Goal: Register for event/course

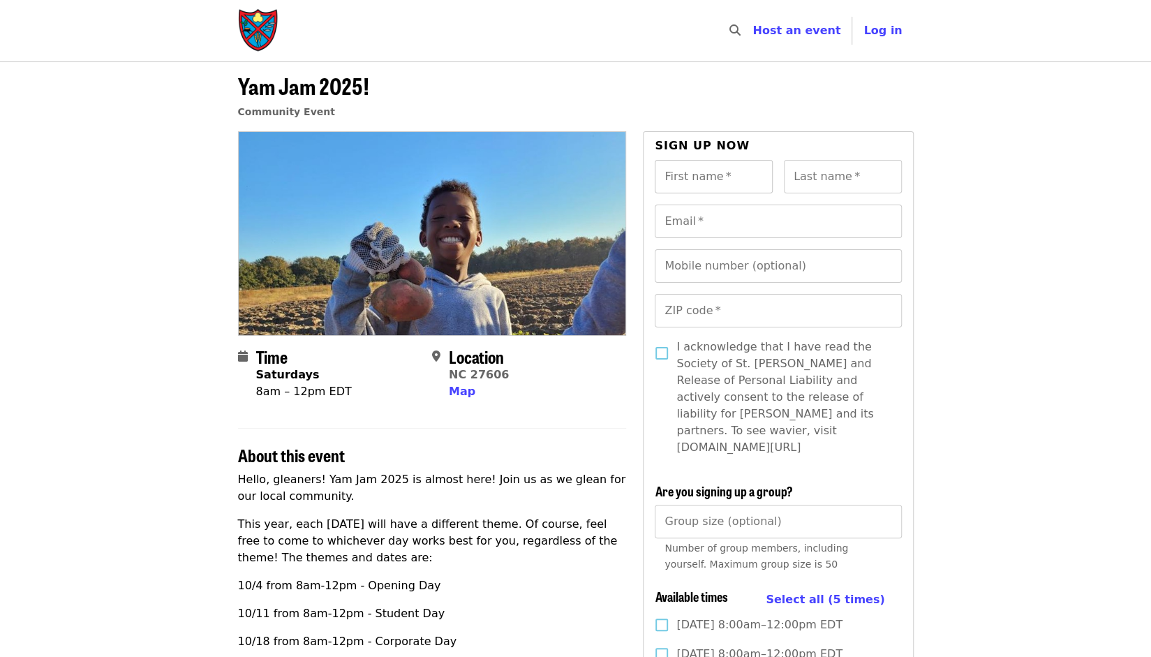
click at [710, 173] on input "First name   *" at bounding box center [714, 176] width 118 height 33
type input "******"
click at [812, 177] on input "Last name   *" at bounding box center [843, 176] width 118 height 33
type input "*******"
click at [768, 220] on input "Email   *" at bounding box center [778, 220] width 246 height 33
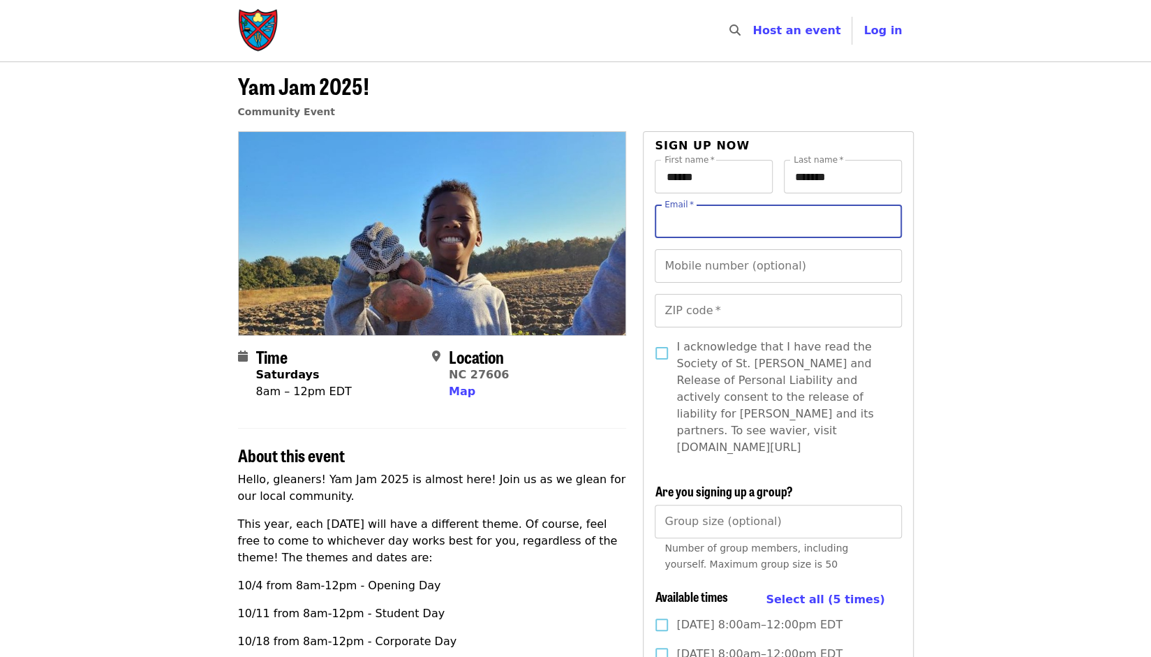
type input "**********"
click at [762, 264] on input "Mobile number (optional)" at bounding box center [778, 265] width 246 height 33
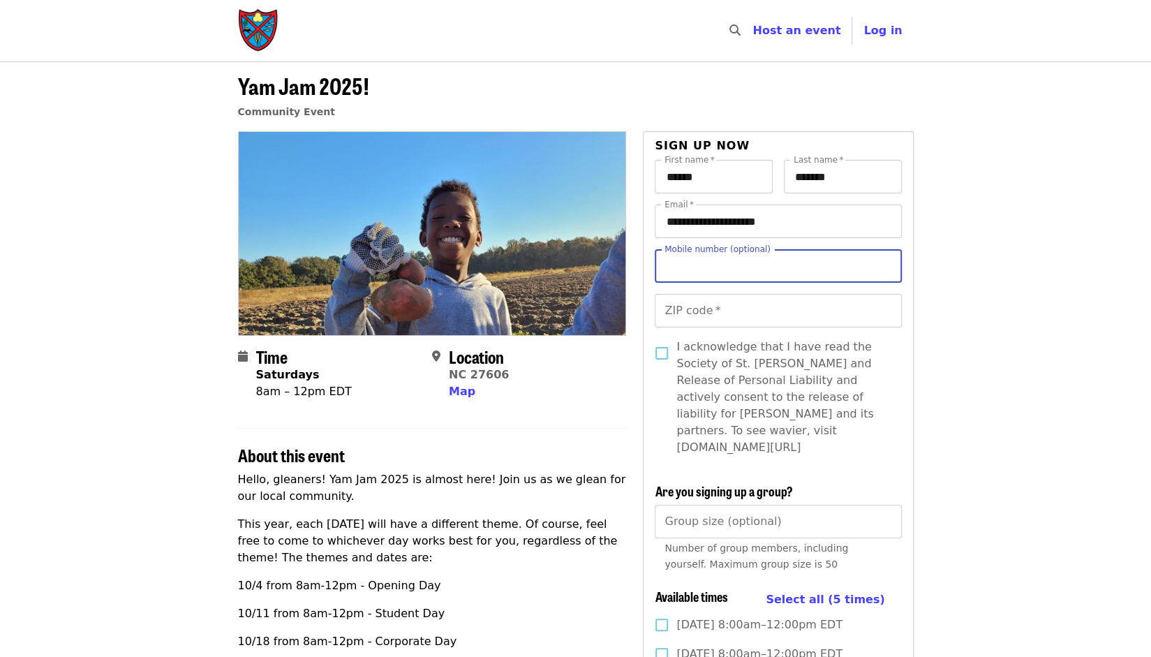
type input "**********"
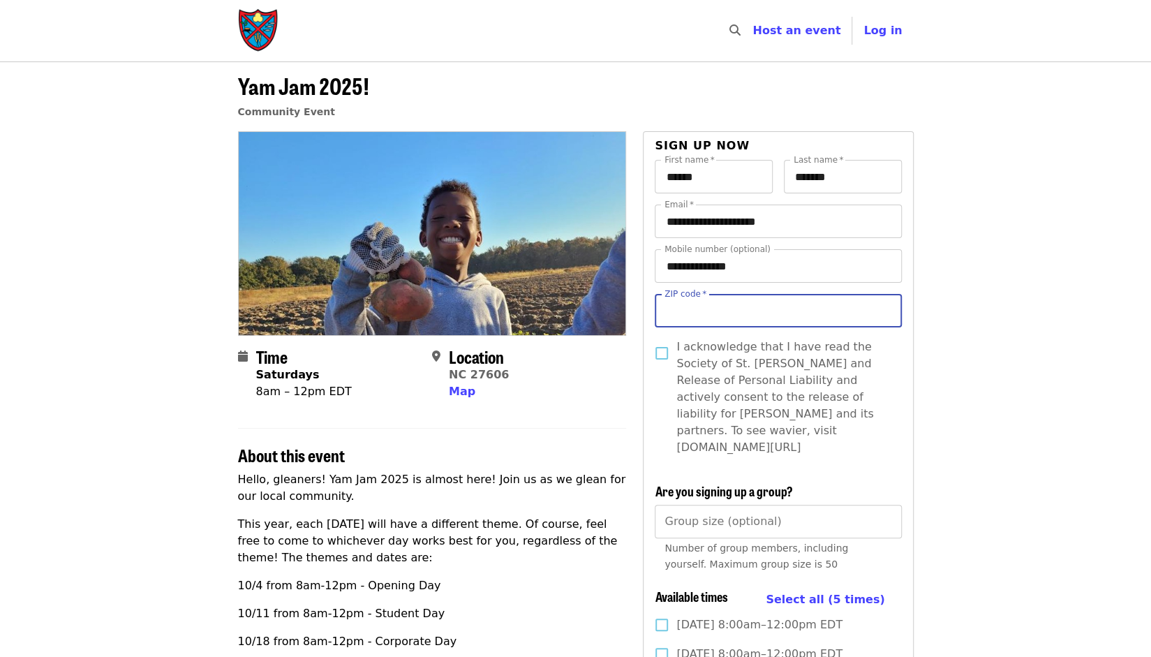
click at [694, 312] on input "ZIP code   *" at bounding box center [778, 310] width 246 height 33
type input "*****"
click at [463, 394] on span "Map" at bounding box center [462, 391] width 27 height 13
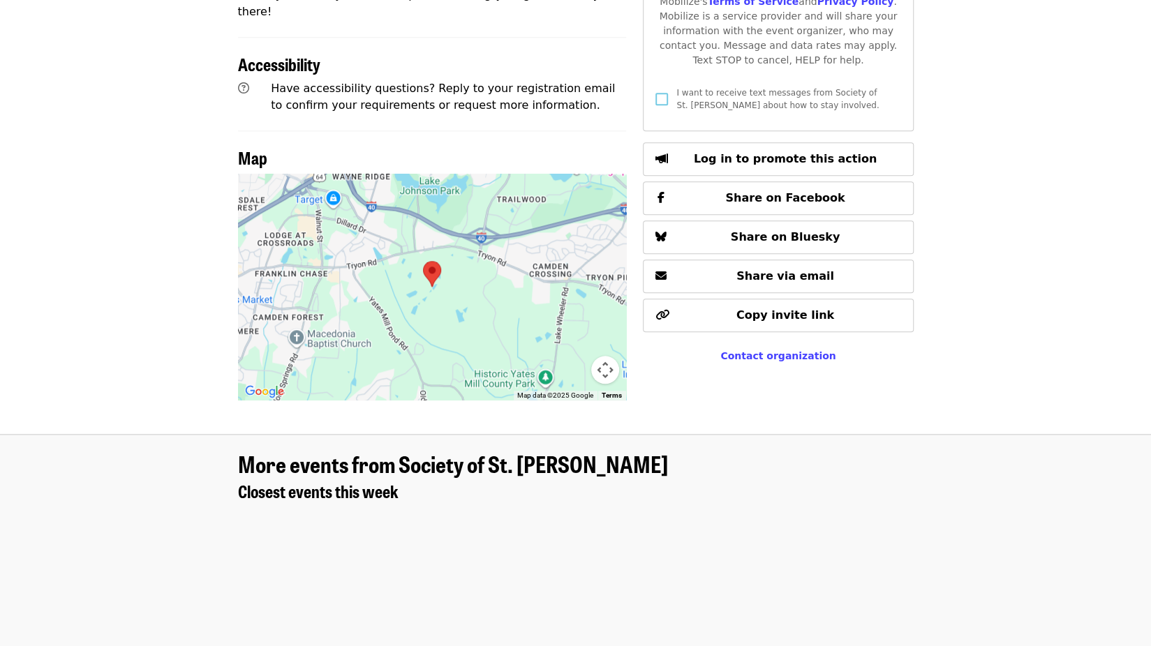
scroll to position [899, 0]
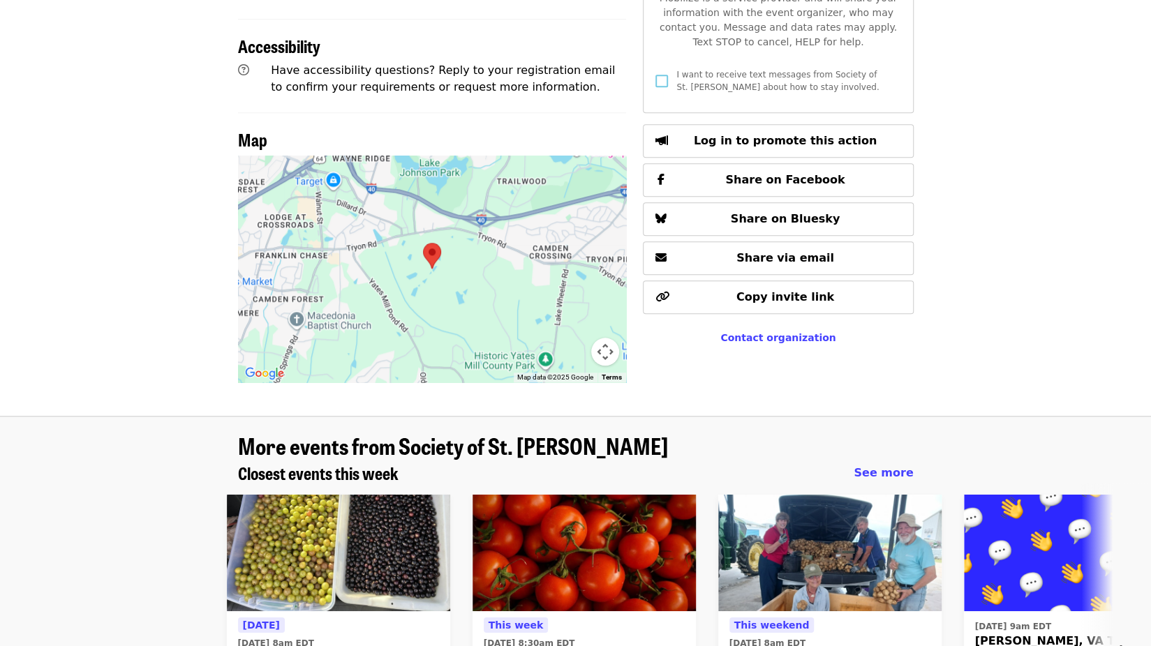
click at [339, 251] on div at bounding box center [432, 269] width 389 height 227
click at [514, 262] on div at bounding box center [432, 269] width 389 height 227
click at [496, 250] on div at bounding box center [432, 269] width 389 height 227
click at [495, 192] on div at bounding box center [432, 269] width 389 height 227
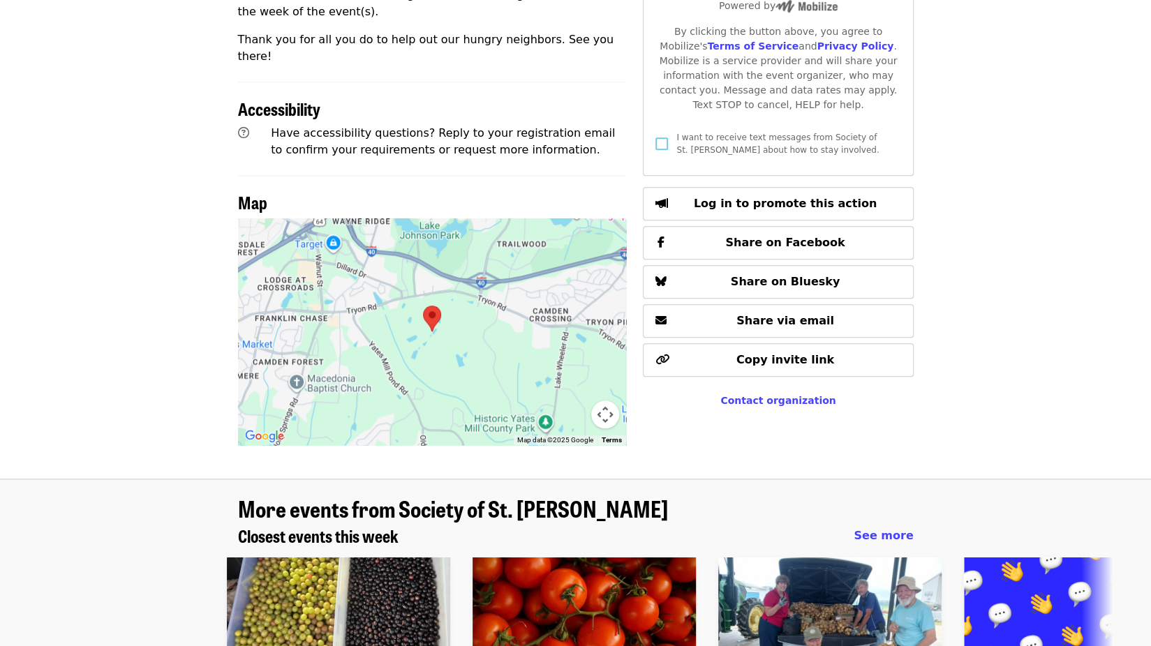
scroll to position [825, 0]
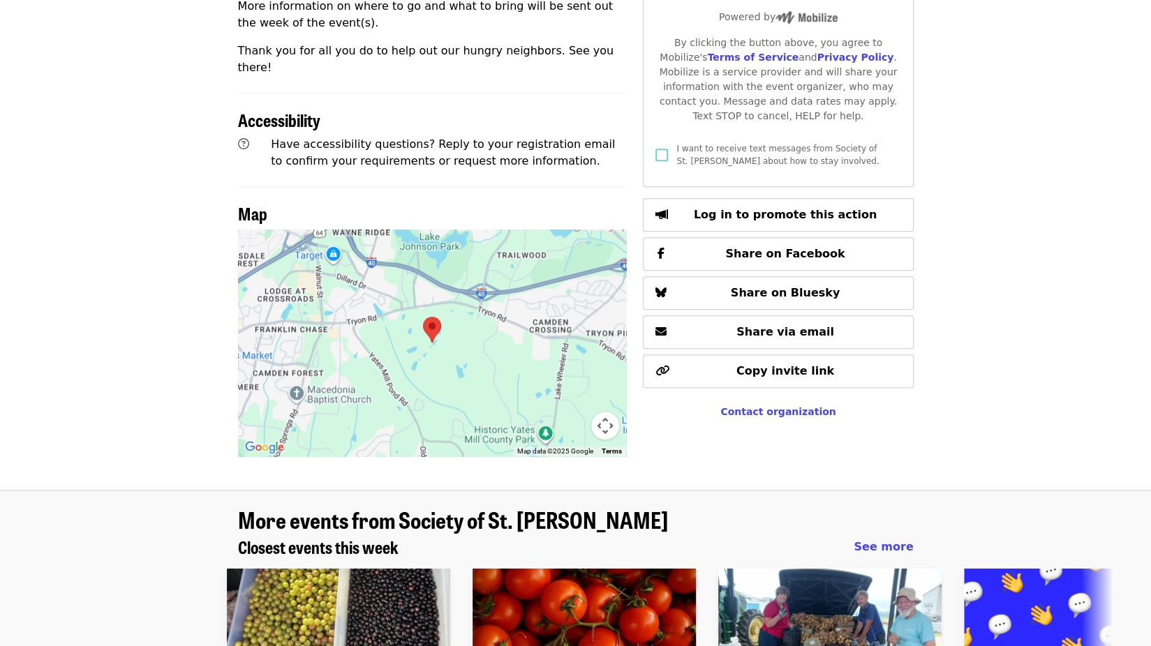
click at [362, 311] on div at bounding box center [432, 343] width 389 height 227
click at [373, 317] on div at bounding box center [432, 343] width 389 height 227
click at [375, 319] on div at bounding box center [432, 343] width 389 height 227
click at [378, 313] on div at bounding box center [432, 343] width 389 height 227
click at [379, 311] on div at bounding box center [432, 343] width 389 height 227
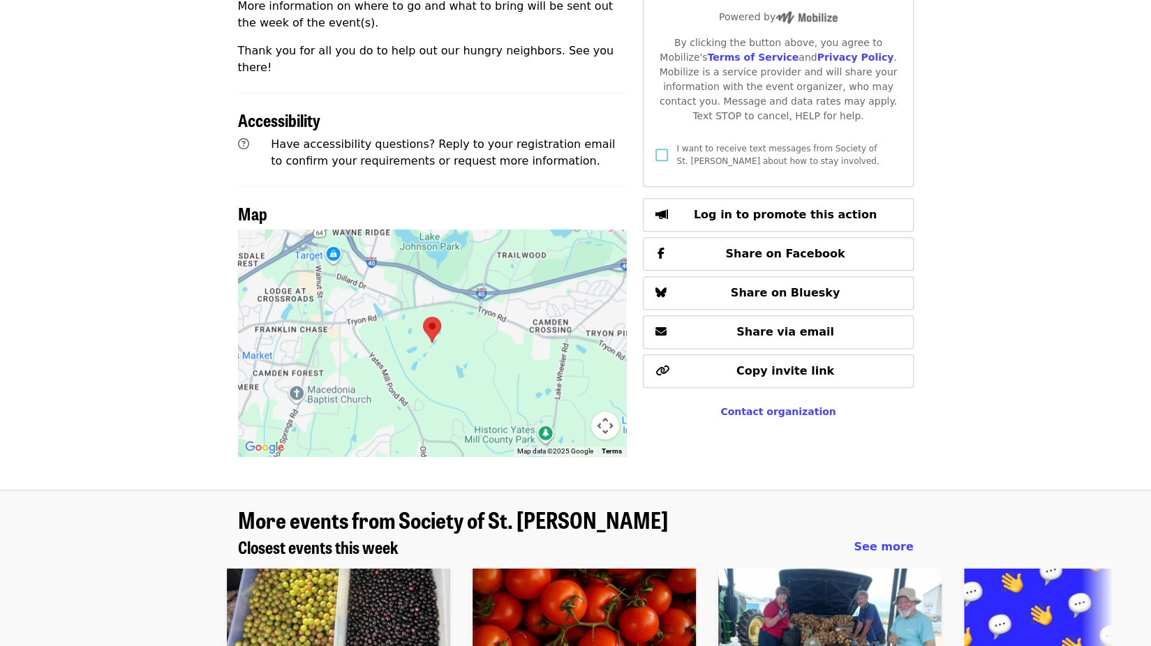
click at [382, 310] on div at bounding box center [432, 343] width 389 height 227
drag, startPoint x: 324, startPoint y: 203, endPoint x: 449, endPoint y: 270, distance: 141.7
click at [449, 270] on div at bounding box center [432, 343] width 389 height 227
drag, startPoint x: 465, startPoint y: 251, endPoint x: 513, endPoint y: 315, distance: 79.8
click at [513, 315] on div at bounding box center [432, 343] width 389 height 227
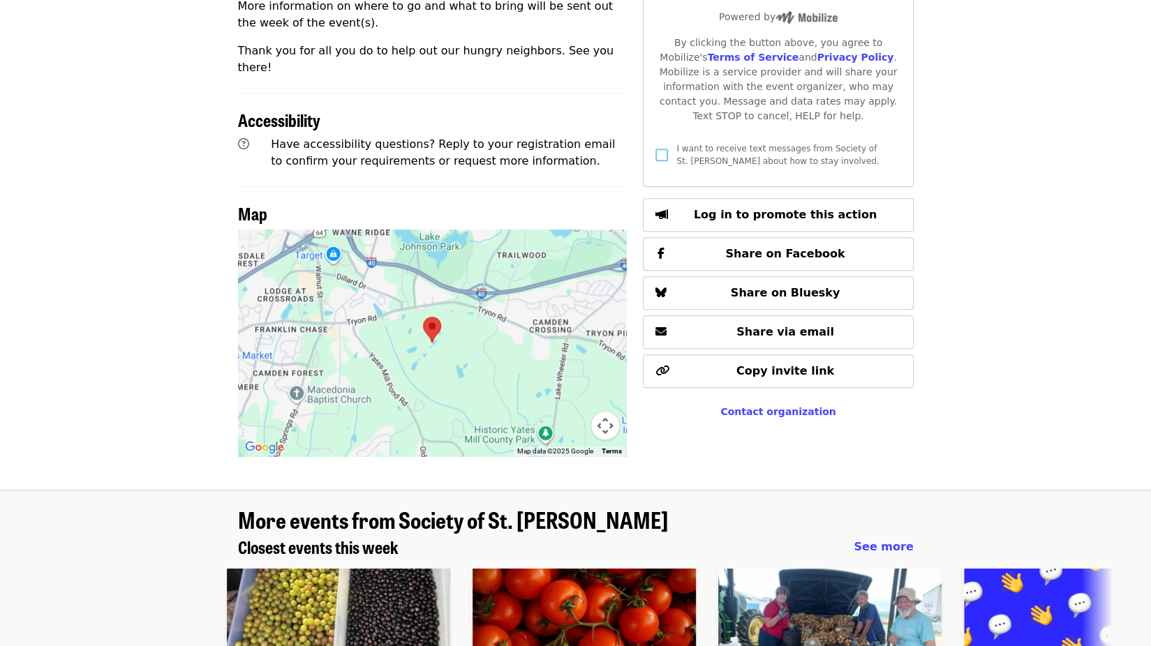
click at [600, 412] on button "Map camera controls" at bounding box center [605, 426] width 28 height 28
click at [533, 342] on button "Move up" at bounding box center [535, 356] width 28 height 28
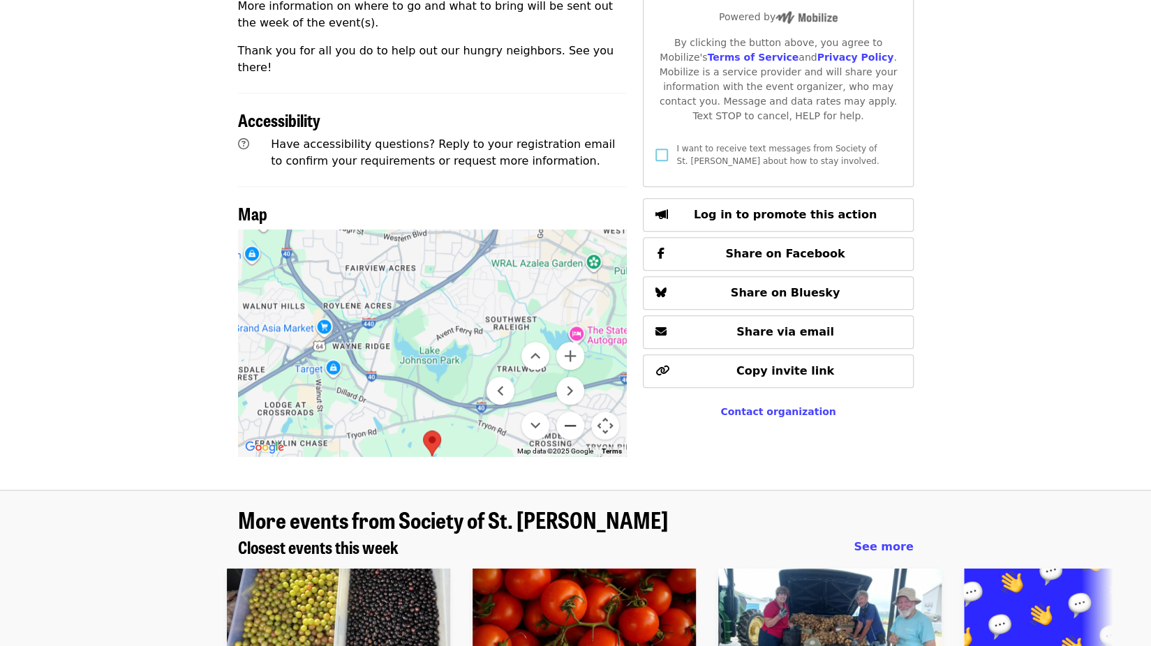
click at [575, 412] on button "Zoom out" at bounding box center [570, 426] width 28 height 28
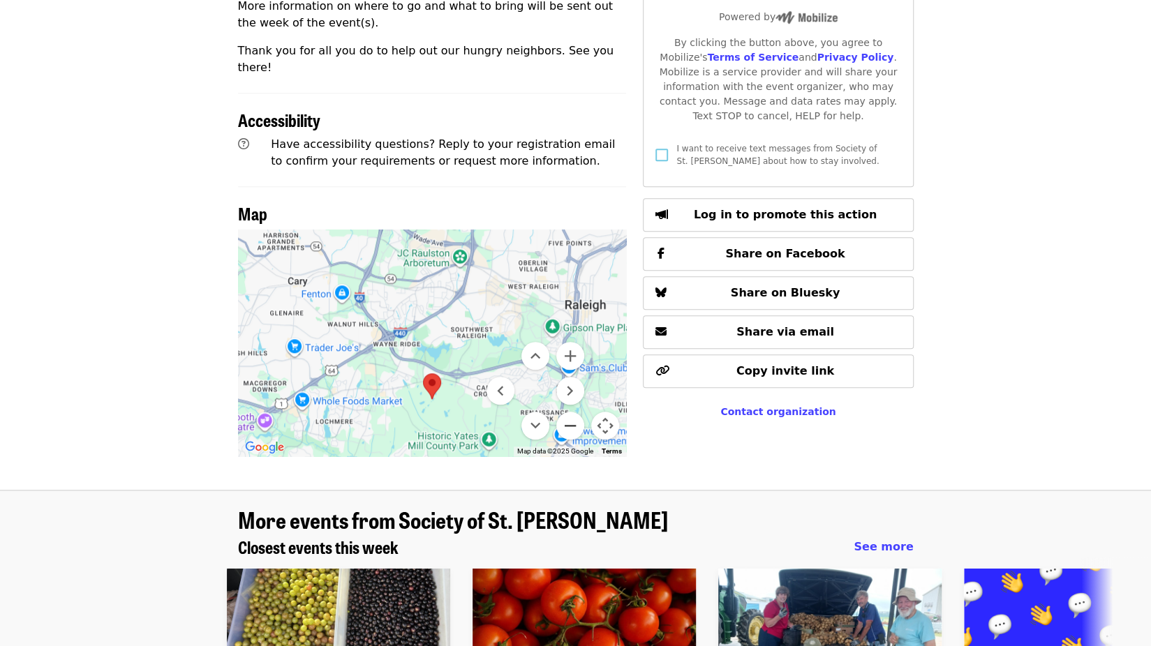
click at [575, 412] on button "Zoom out" at bounding box center [570, 426] width 28 height 28
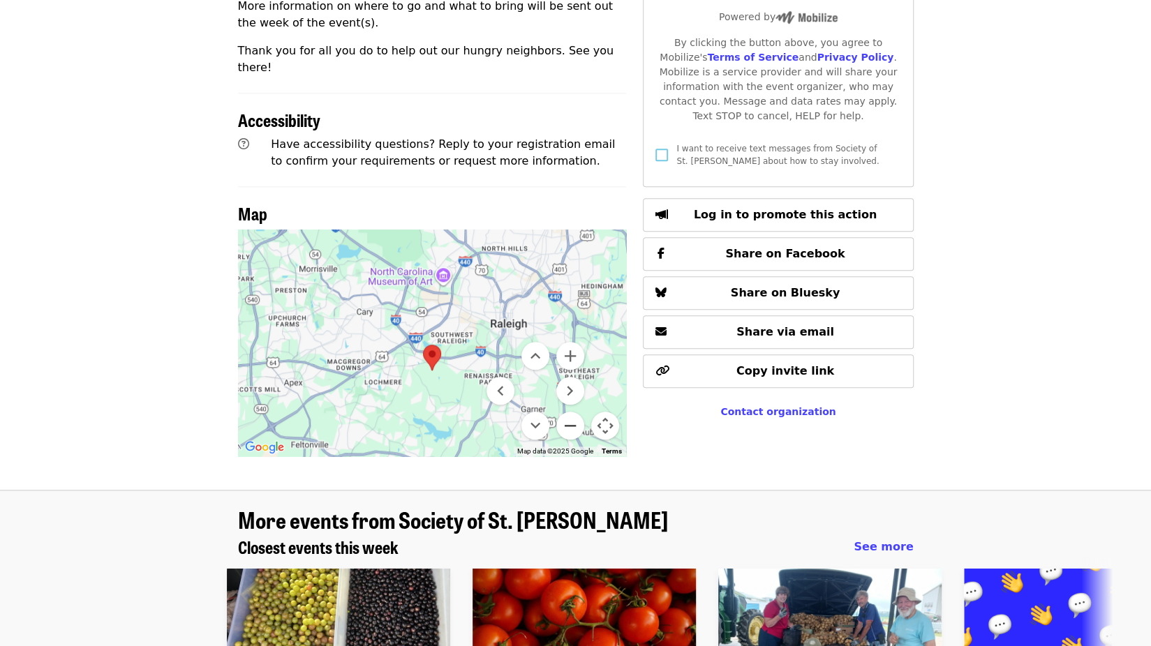
click at [575, 412] on button "Zoom out" at bounding box center [570, 426] width 28 height 28
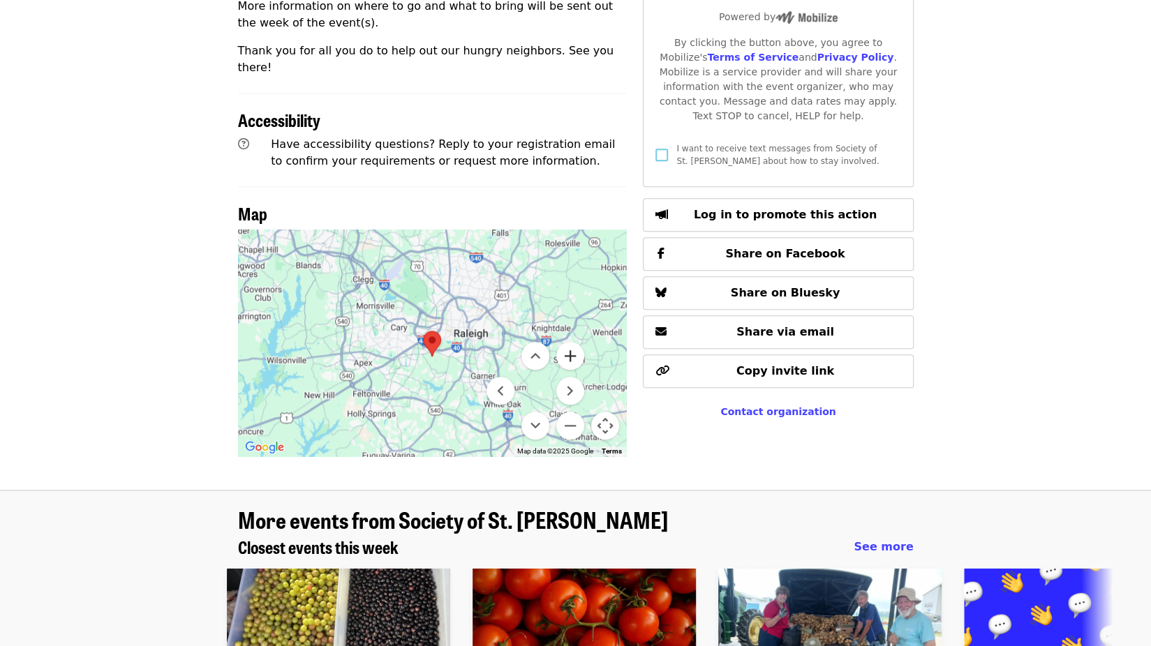
click at [571, 342] on button "Zoom in" at bounding box center [570, 356] width 28 height 28
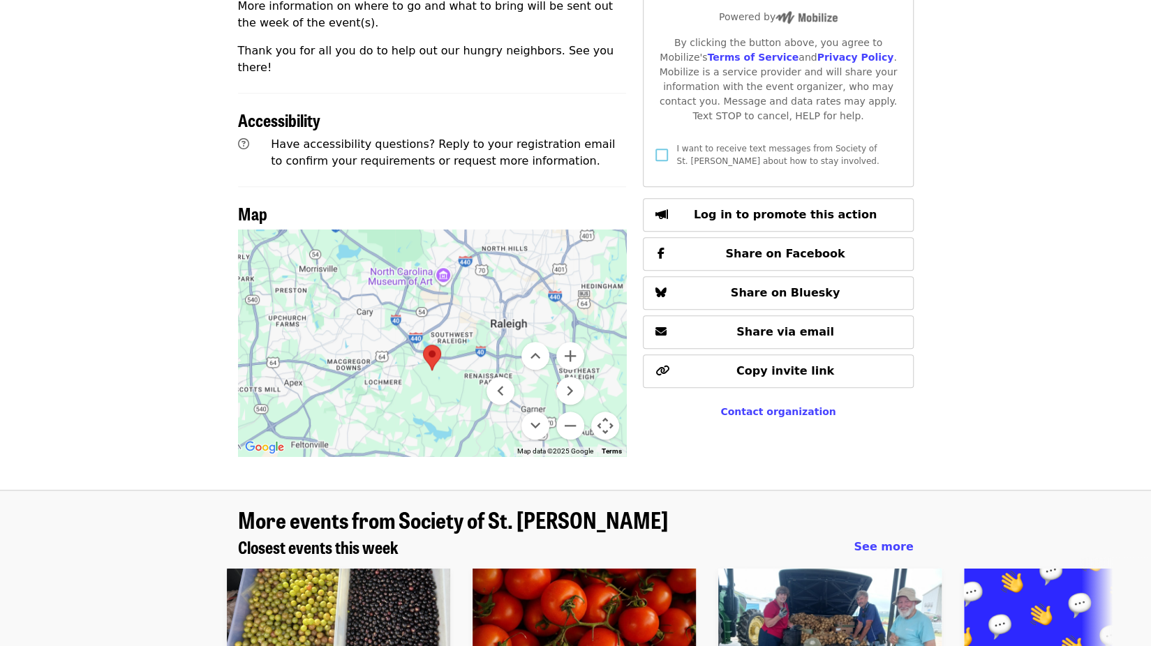
drag, startPoint x: 476, startPoint y: 338, endPoint x: 593, endPoint y: 352, distance: 118.1
click at [593, 352] on div at bounding box center [432, 343] width 389 height 227
click at [539, 412] on button "Move down" at bounding box center [535, 426] width 28 height 28
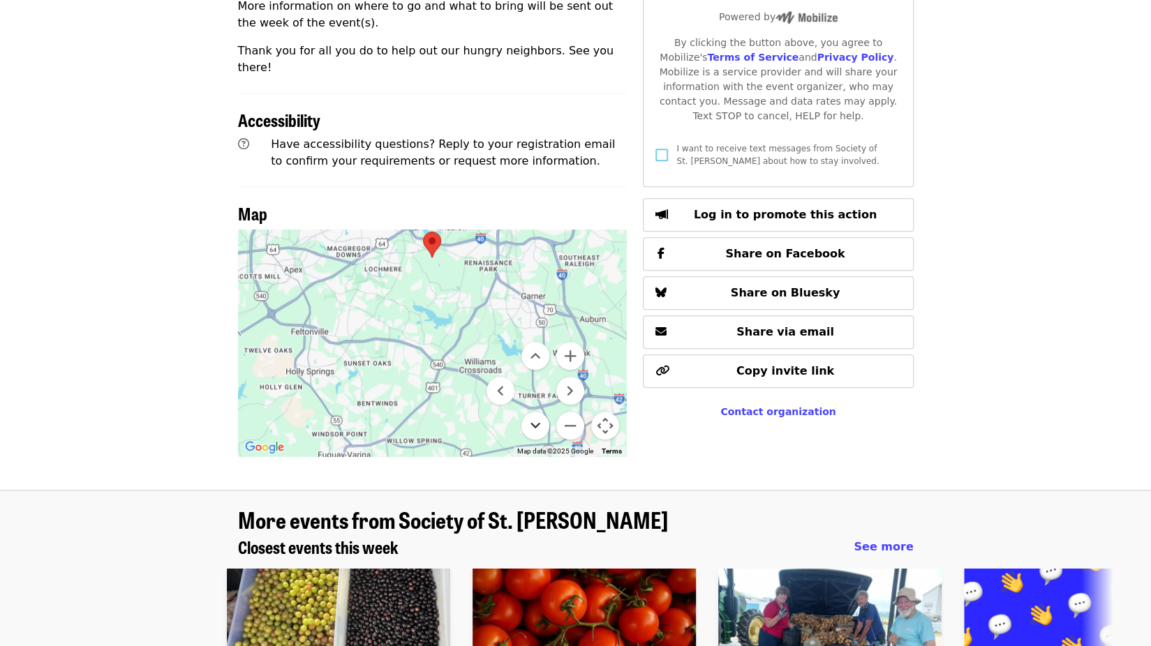
click at [539, 412] on button "Move down" at bounding box center [535, 426] width 28 height 28
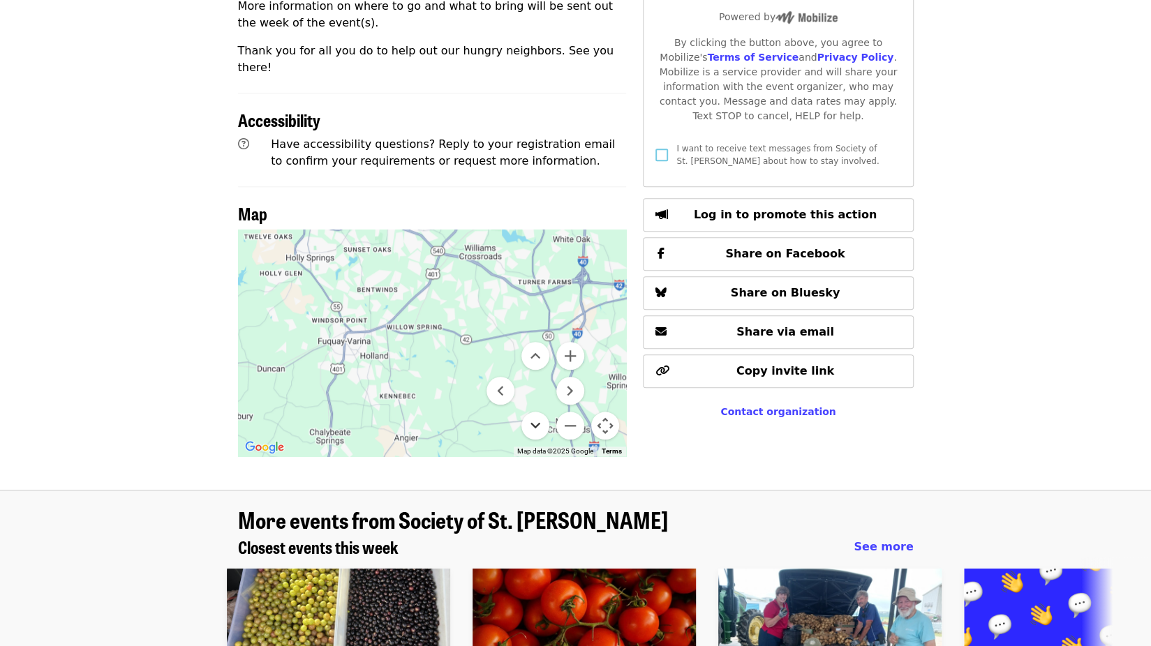
click at [539, 412] on button "Move down" at bounding box center [535, 426] width 28 height 28
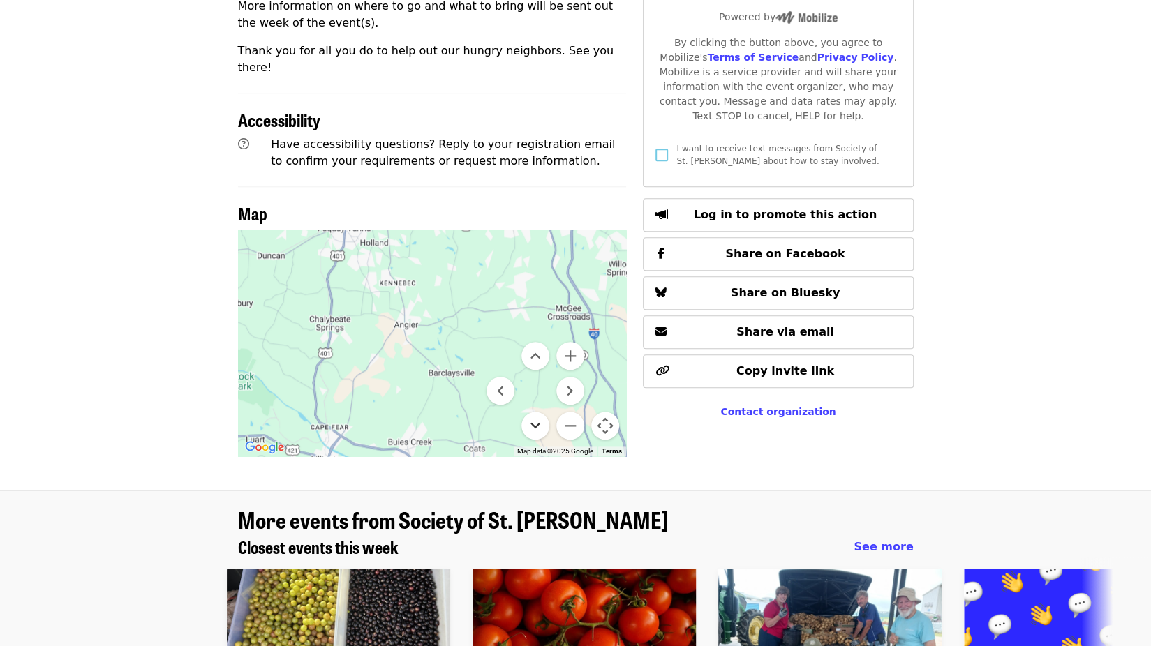
click at [539, 412] on button "Move down" at bounding box center [535, 426] width 28 height 28
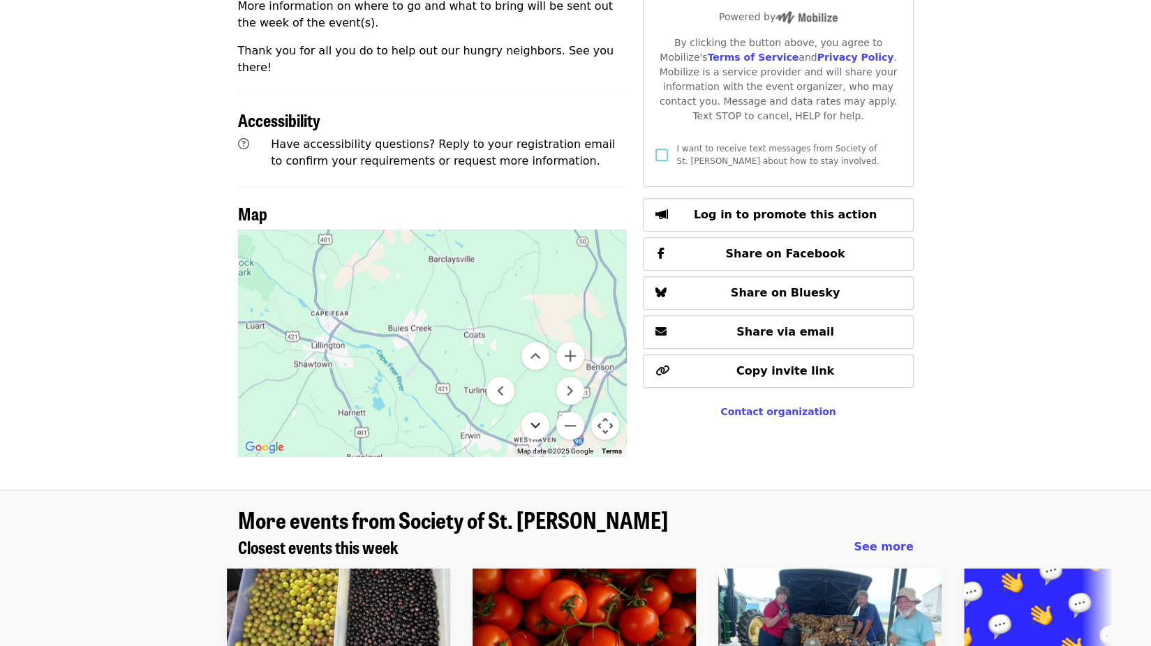
click at [539, 412] on button "Move down" at bounding box center [535, 426] width 28 height 28
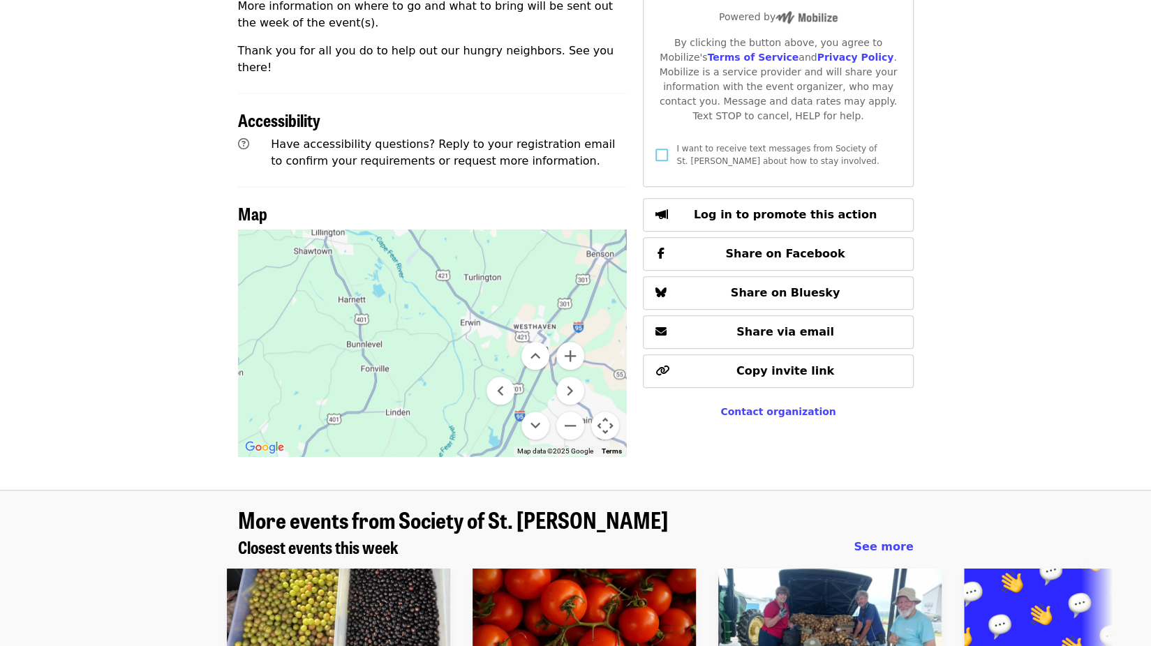
drag, startPoint x: 509, startPoint y: 264, endPoint x: 507, endPoint y: 291, distance: 27.3
click at [507, 291] on div "Keyboard shortcuts Map Data Map data ©2025 Google Map data ©2025 Google 2 km Cl…" at bounding box center [432, 343] width 389 height 227
click at [575, 342] on button "Zoom in" at bounding box center [570, 356] width 28 height 28
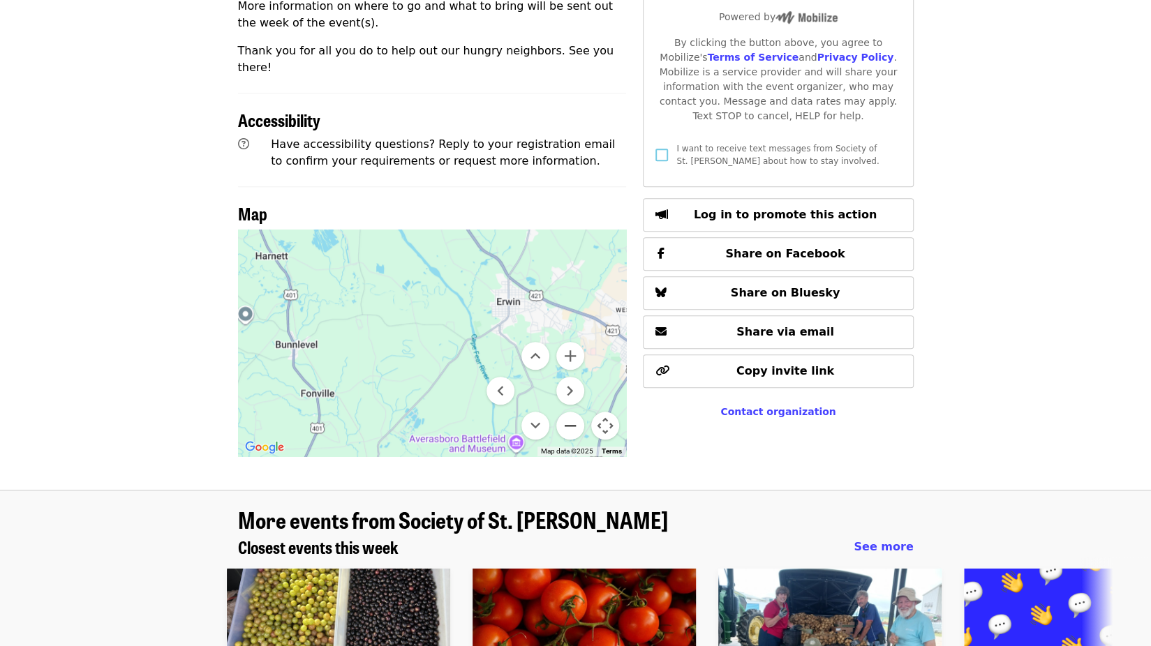
click at [572, 412] on button "Zoom out" at bounding box center [570, 426] width 28 height 28
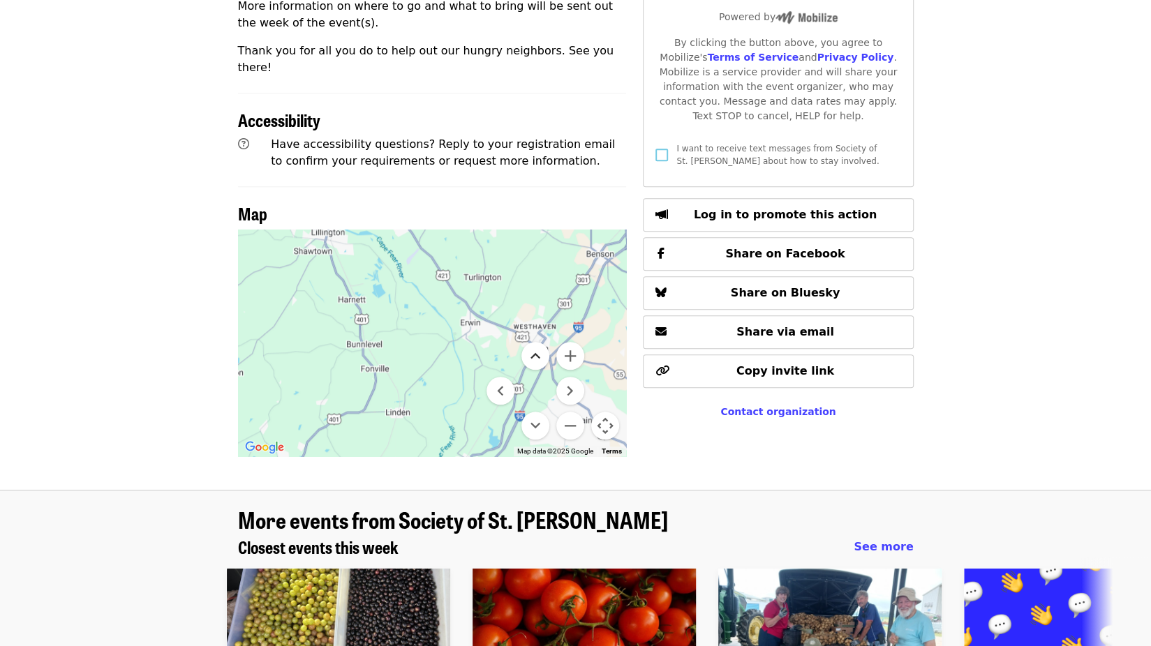
click at [532, 342] on button "Move up" at bounding box center [535, 356] width 28 height 28
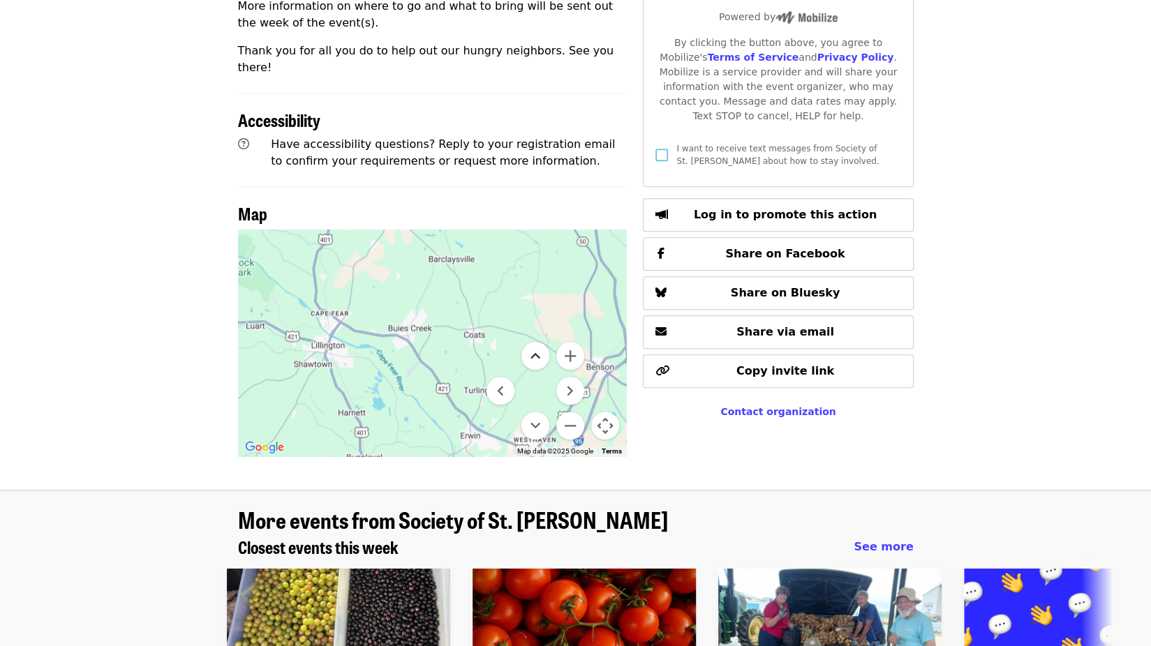
click at [532, 342] on button "Move up" at bounding box center [535, 356] width 28 height 28
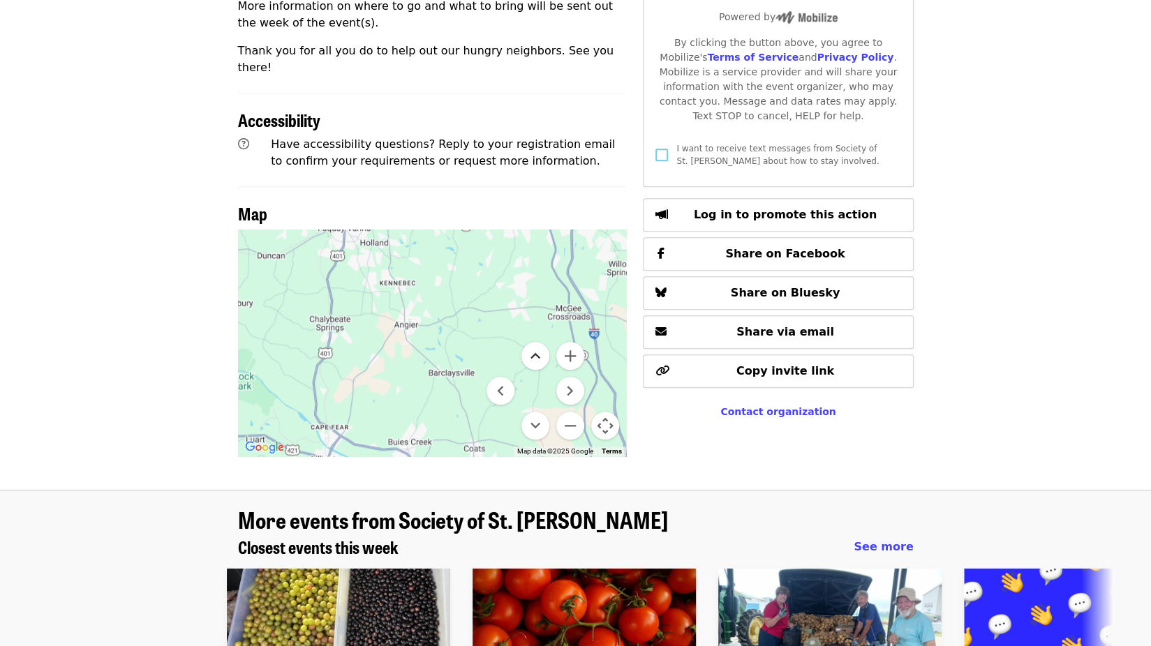
click at [532, 342] on button "Move up" at bounding box center [535, 356] width 28 height 28
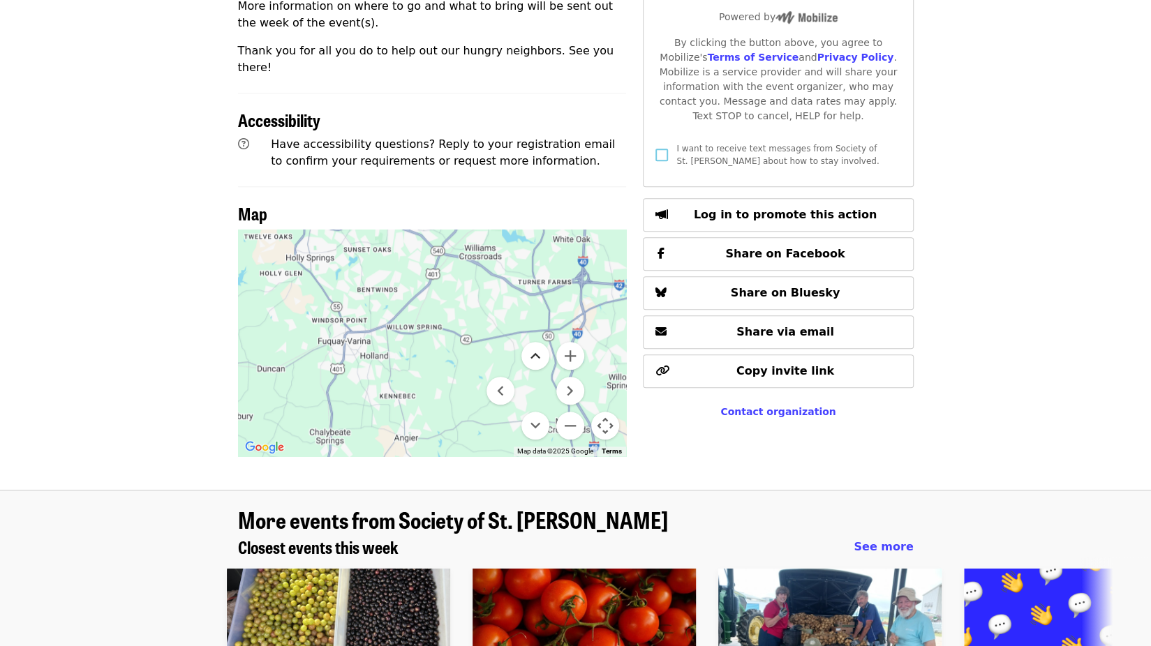
click at [532, 342] on button "Move up" at bounding box center [535, 356] width 28 height 28
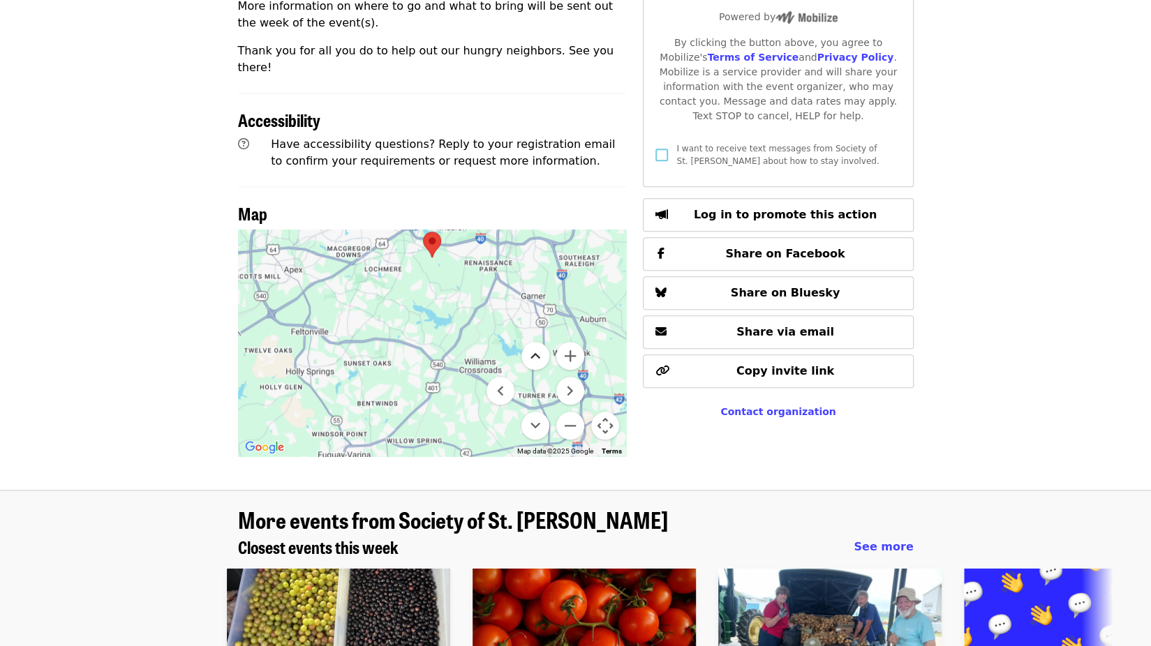
click at [532, 342] on button "Move up" at bounding box center [535, 356] width 28 height 28
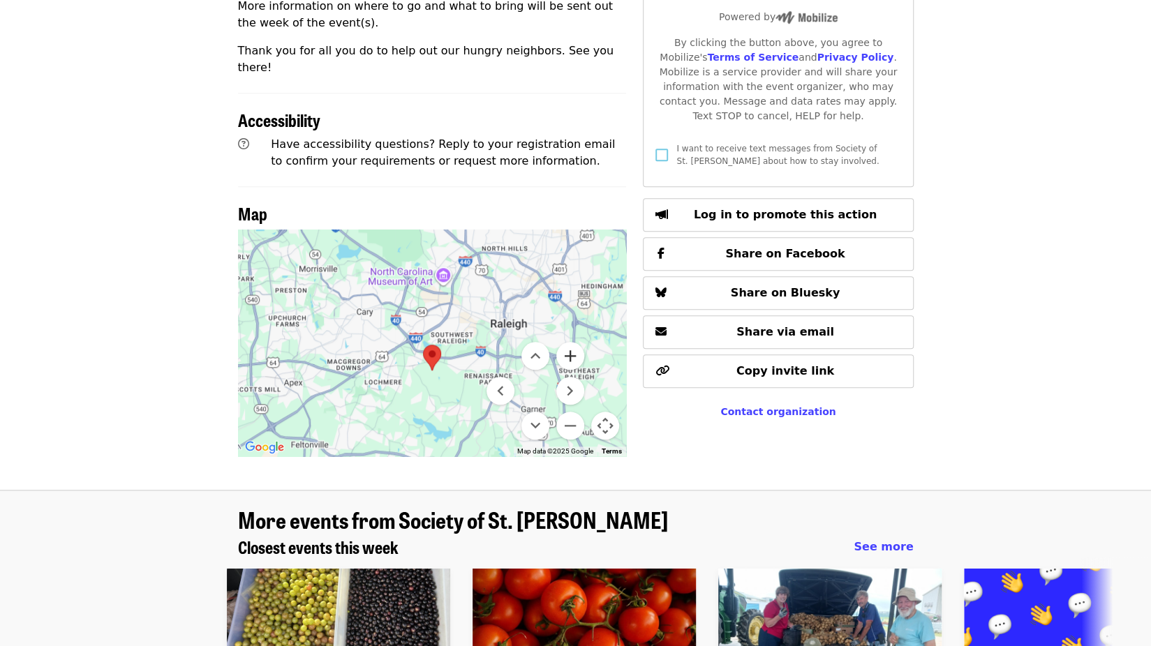
click at [571, 342] on button "Zoom in" at bounding box center [570, 356] width 28 height 28
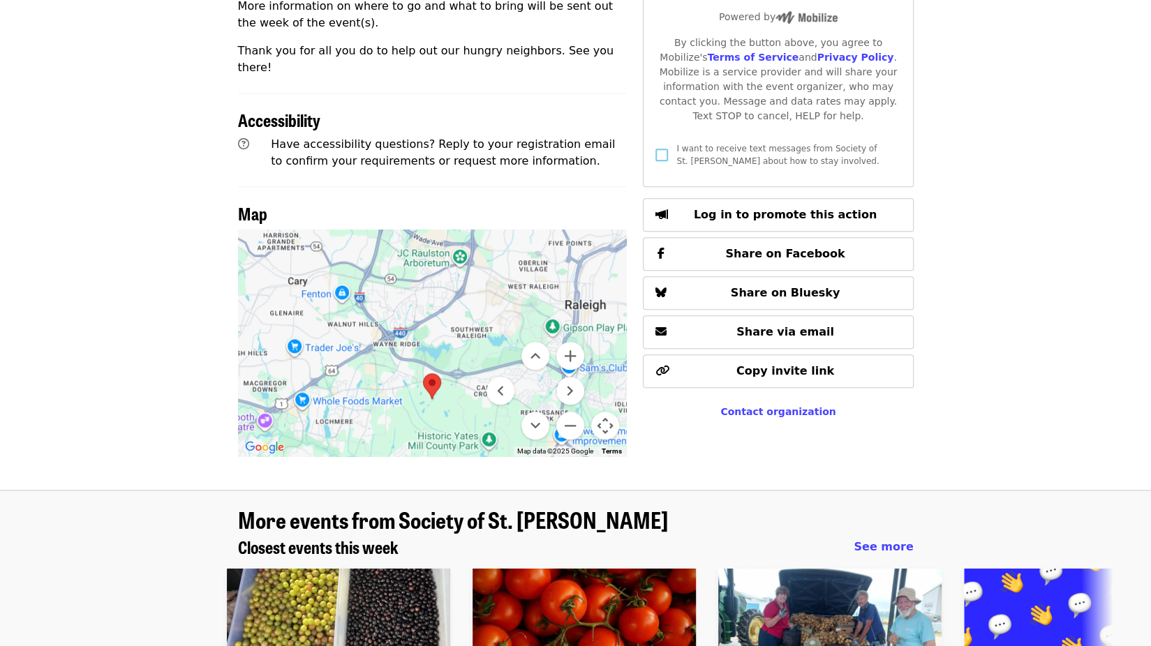
drag, startPoint x: 491, startPoint y: 320, endPoint x: 505, endPoint y: 249, distance: 72.5
click at [505, 249] on div "Keyboard shortcuts Map Data Map data ©2025 Google Map data ©2025 Google 2 km Cl…" at bounding box center [432, 343] width 389 height 227
click at [537, 342] on button "Move up" at bounding box center [535, 356] width 28 height 28
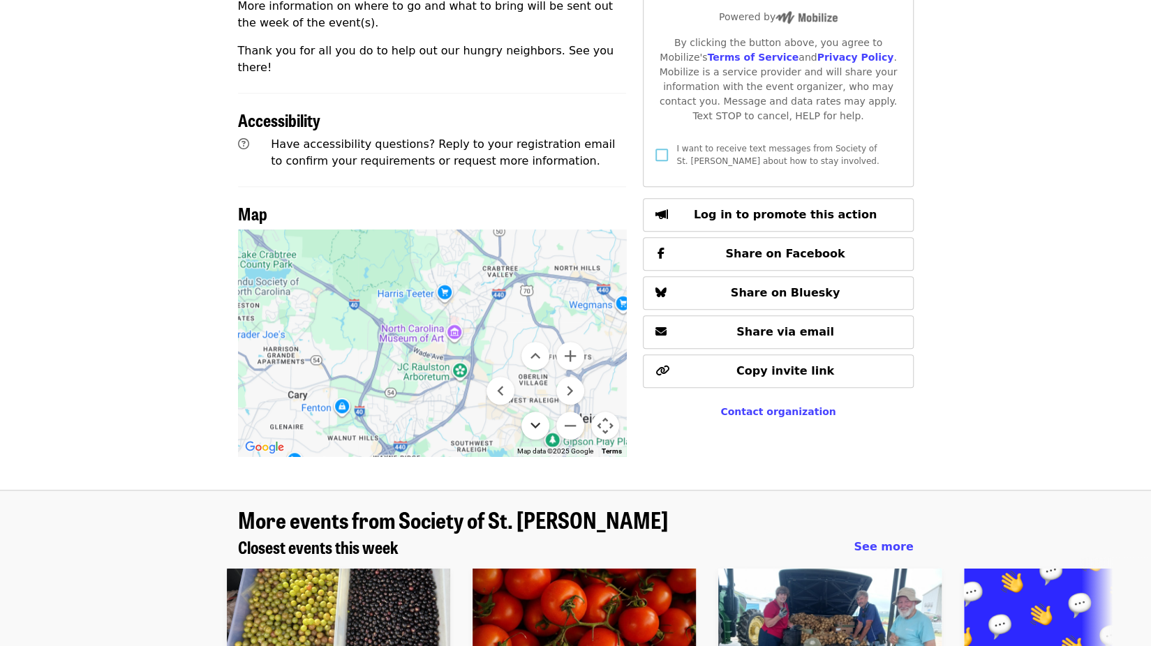
click at [541, 412] on button "Move down" at bounding box center [535, 426] width 28 height 28
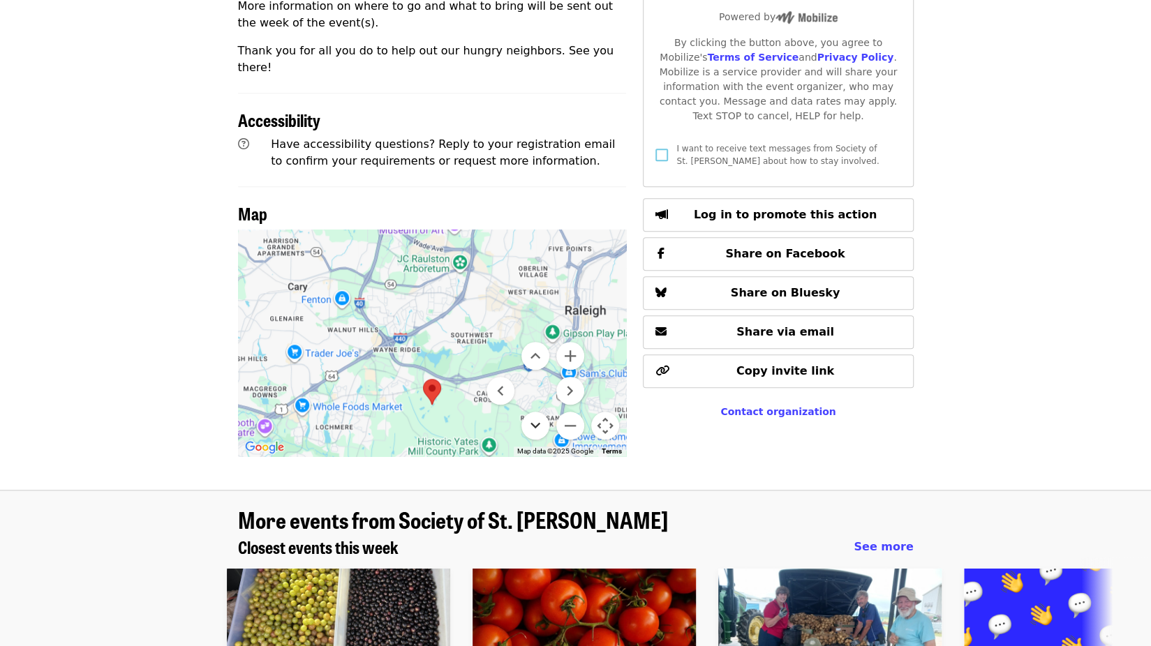
click at [541, 412] on button "Move down" at bounding box center [535, 426] width 28 height 28
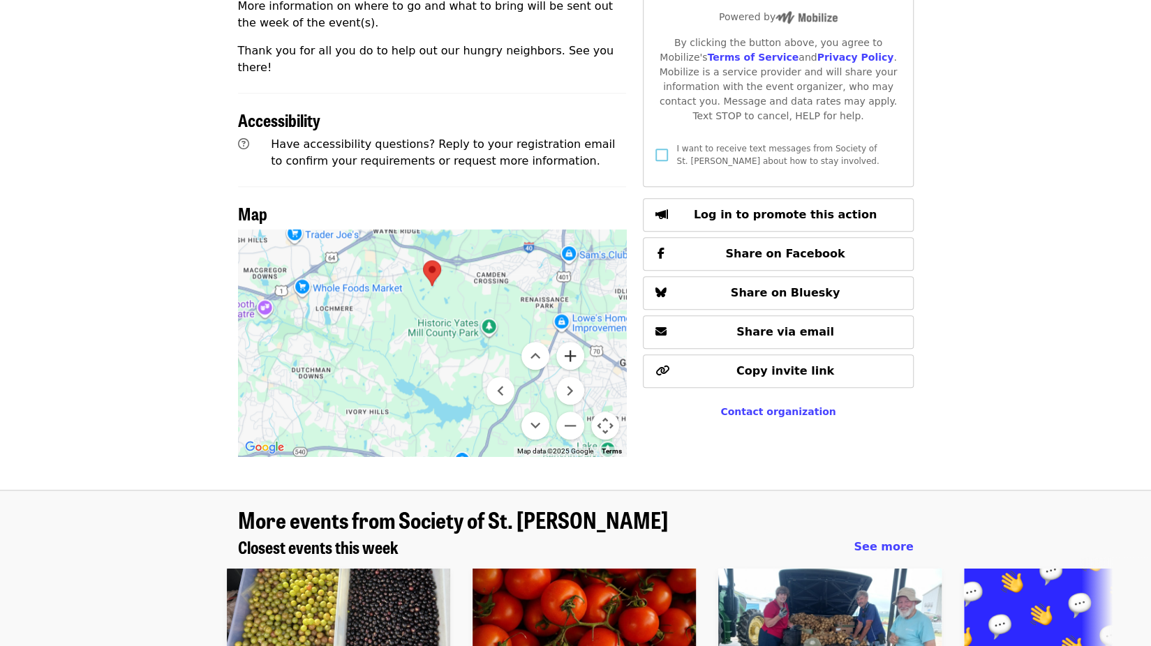
click at [572, 342] on button "Zoom in" at bounding box center [570, 356] width 28 height 28
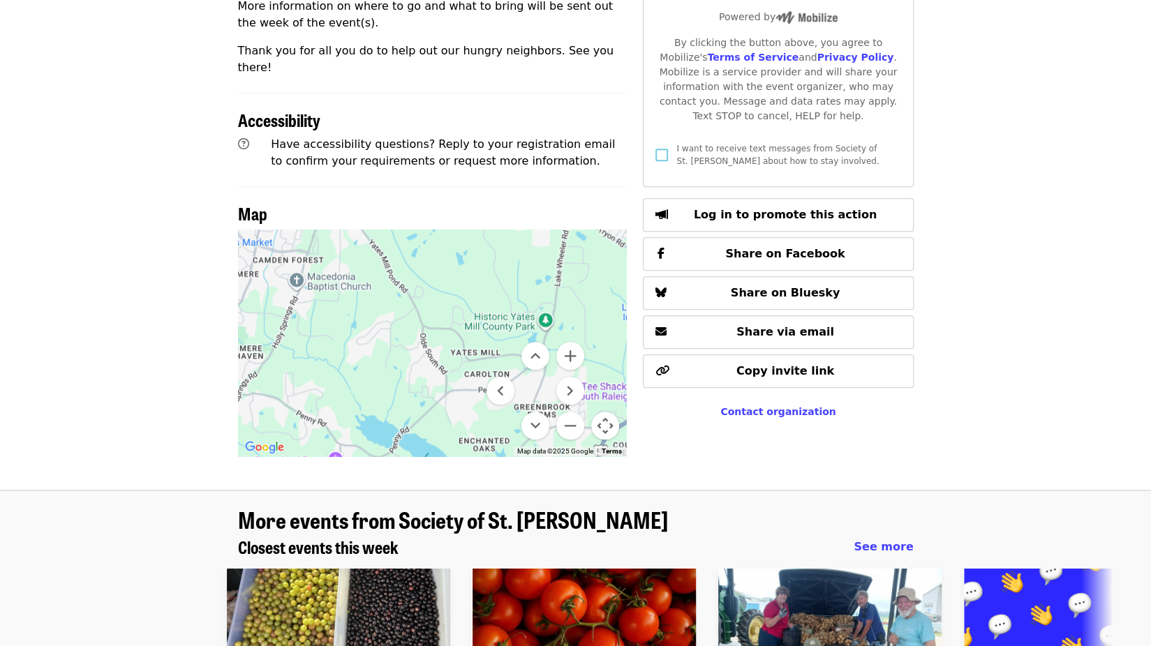
drag, startPoint x: 466, startPoint y: 277, endPoint x: 429, endPoint y: 309, distance: 49.0
click at [429, 309] on div at bounding box center [432, 343] width 389 height 227
click at [499, 377] on button "Move left" at bounding box center [500, 391] width 28 height 28
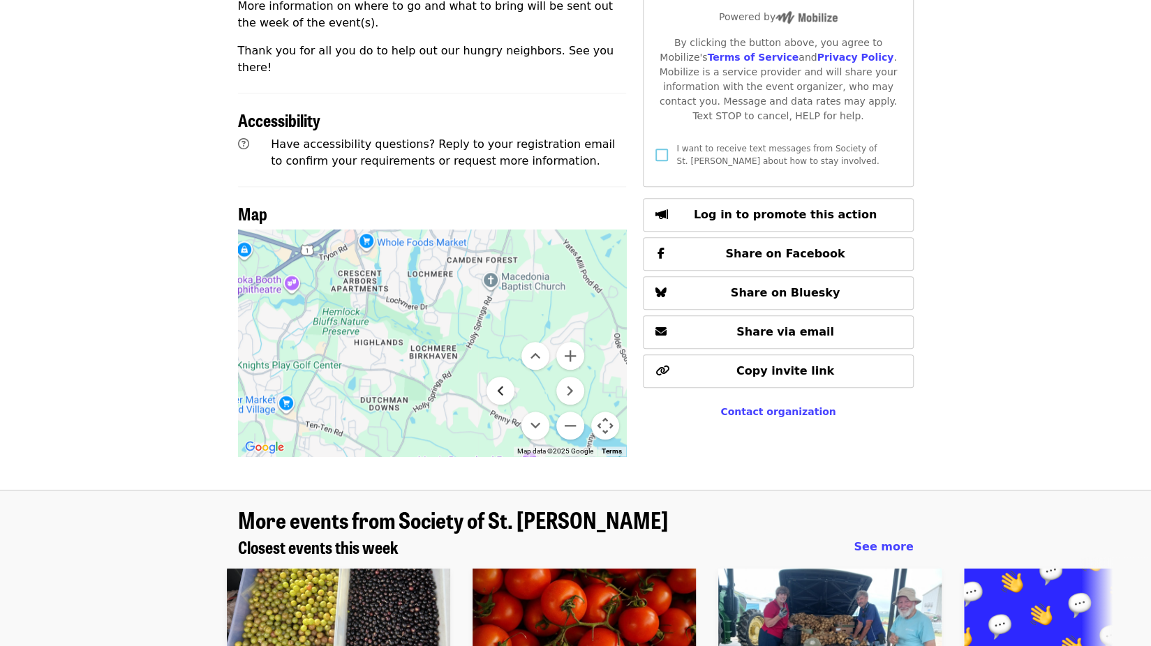
click at [499, 377] on button "Move left" at bounding box center [500, 391] width 28 height 28
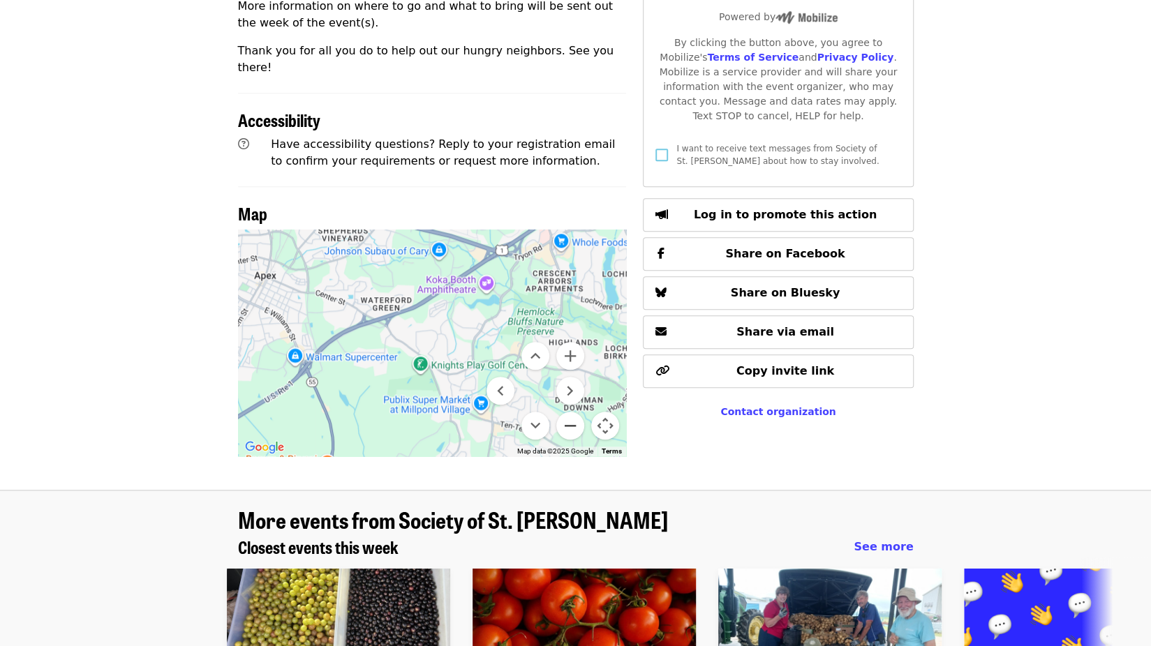
click at [567, 412] on button "Zoom out" at bounding box center [570, 426] width 28 height 28
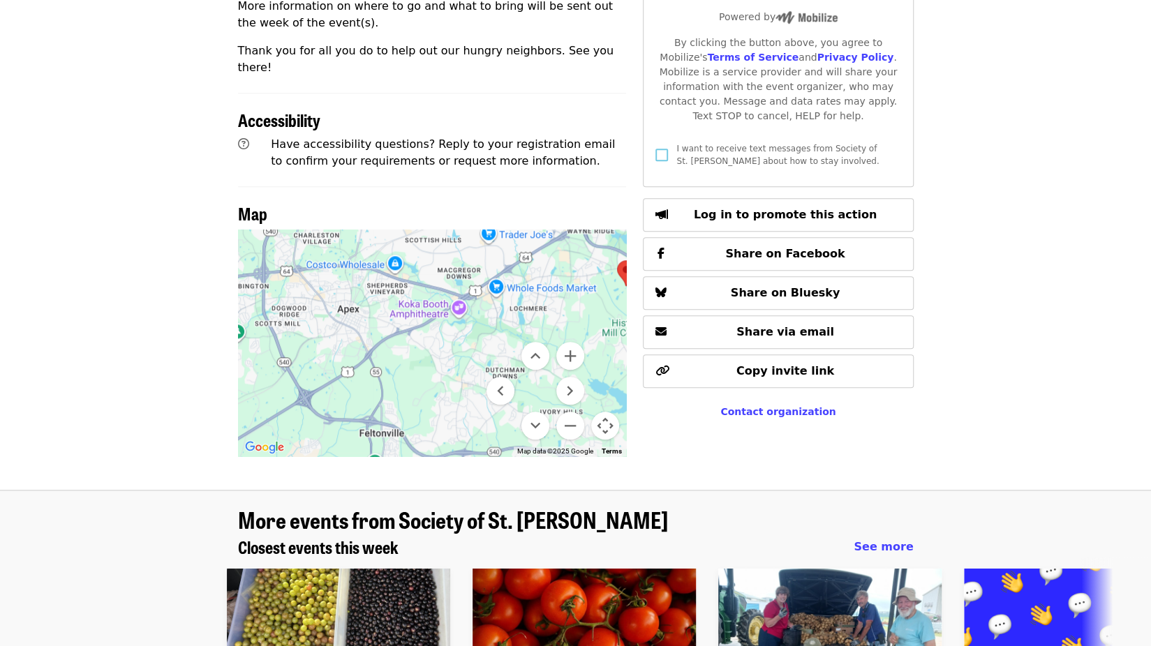
drag, startPoint x: 541, startPoint y: 224, endPoint x: 550, endPoint y: 257, distance: 34.7
click at [550, 257] on div at bounding box center [432, 343] width 389 height 227
click at [495, 377] on button "Move left" at bounding box center [500, 391] width 28 height 28
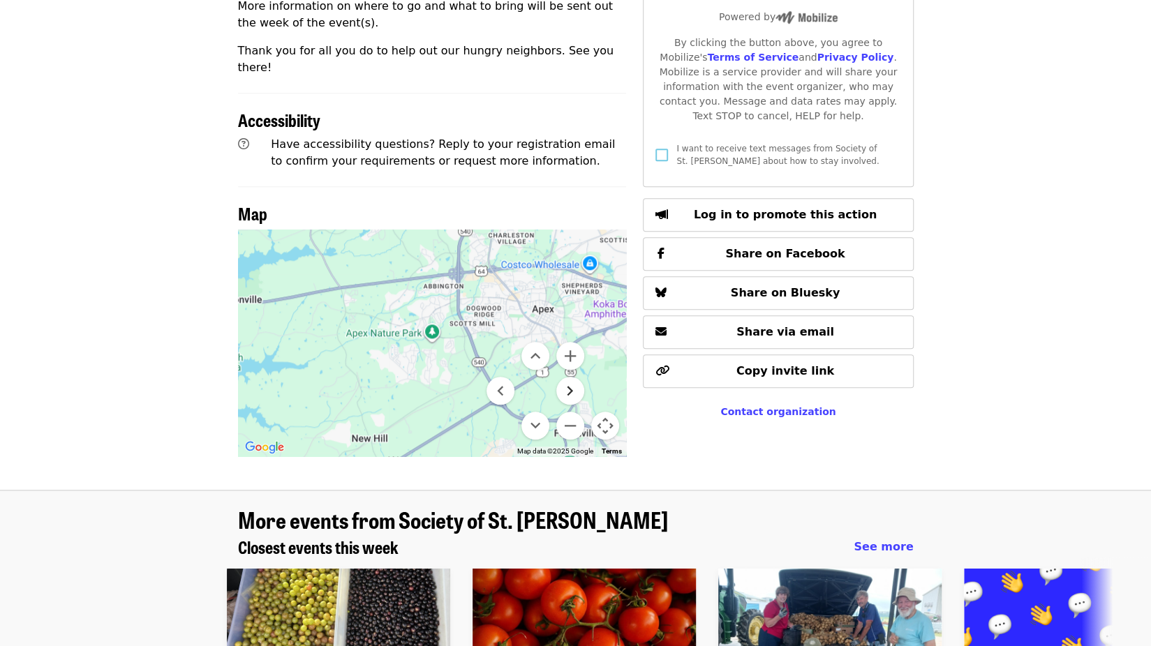
click at [567, 377] on button "Move right" at bounding box center [570, 391] width 28 height 28
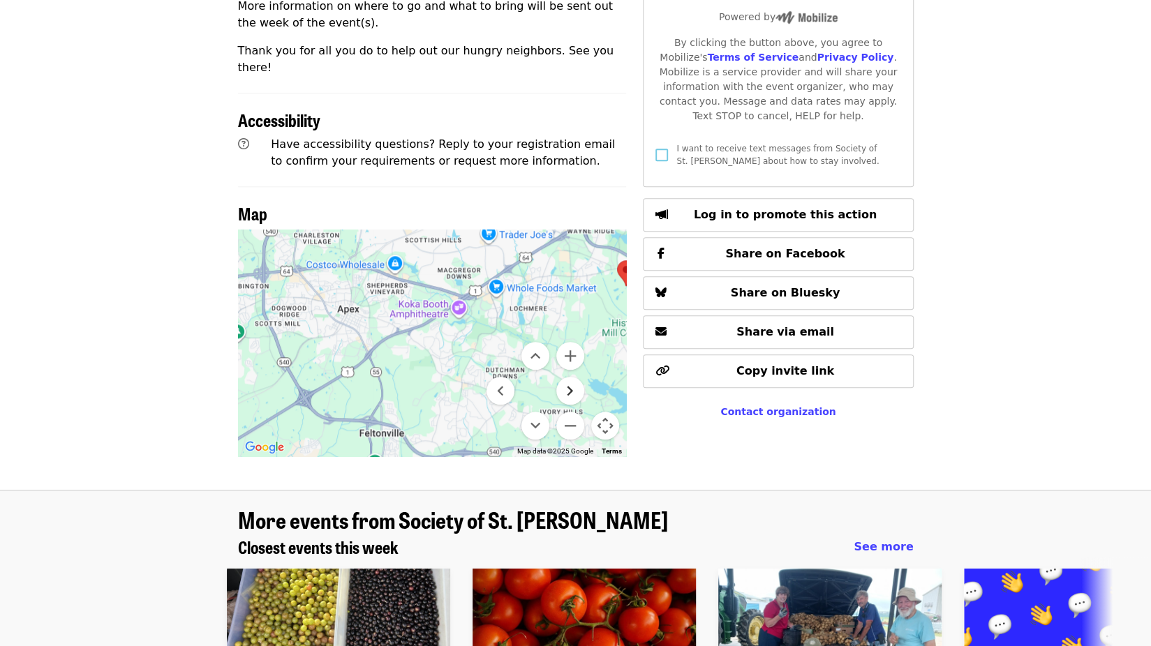
click at [567, 377] on button "Move right" at bounding box center [570, 391] width 28 height 28
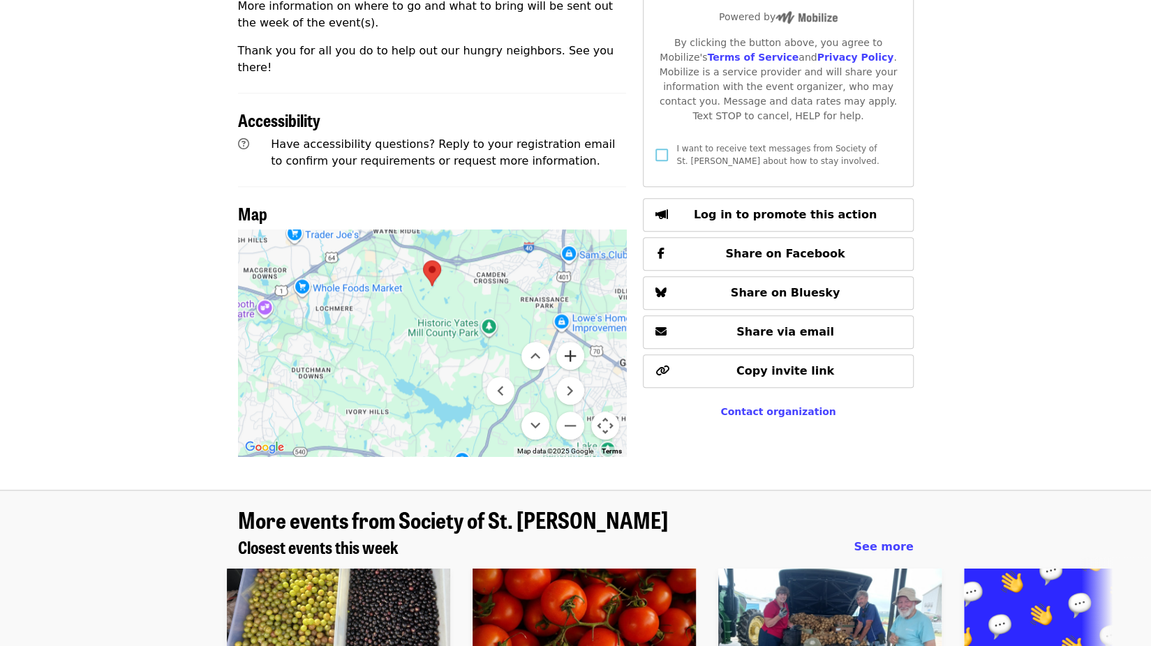
click at [572, 342] on button "Zoom in" at bounding box center [570, 356] width 28 height 28
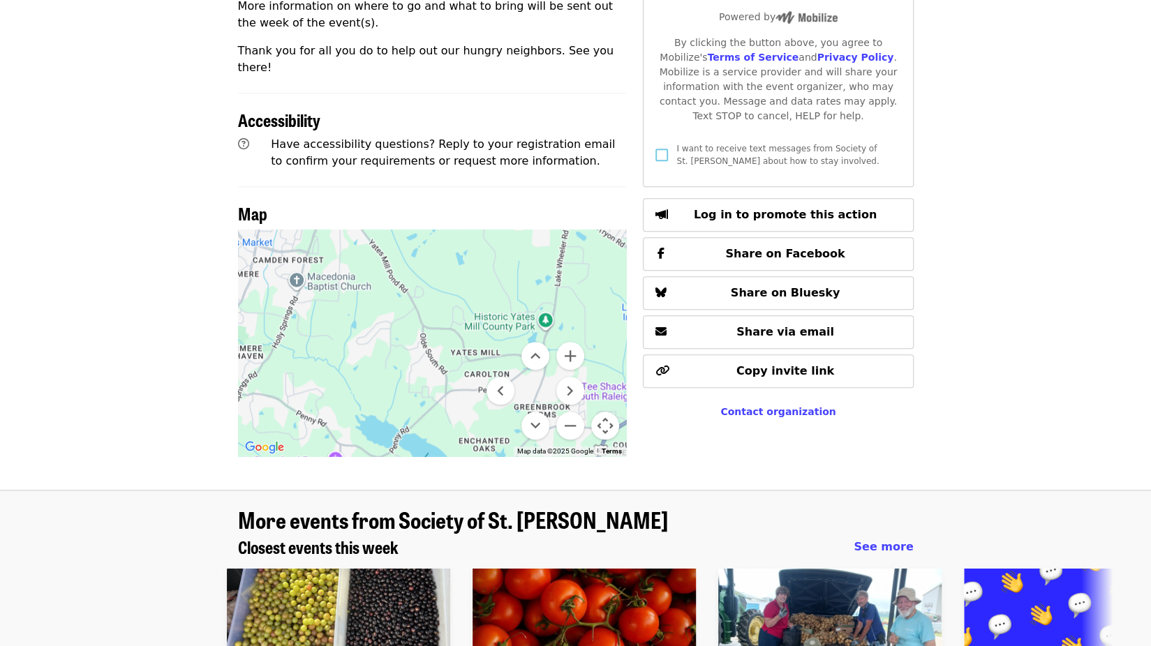
drag, startPoint x: 403, startPoint y: 270, endPoint x: 433, endPoint y: 291, distance: 36.6
click at [433, 291] on div at bounding box center [432, 343] width 389 height 227
drag, startPoint x: 571, startPoint y: 338, endPoint x: 510, endPoint y: 338, distance: 60.7
click at [510, 342] on menu at bounding box center [535, 391] width 98 height 98
click at [507, 377] on button "Move left" at bounding box center [500, 391] width 28 height 28
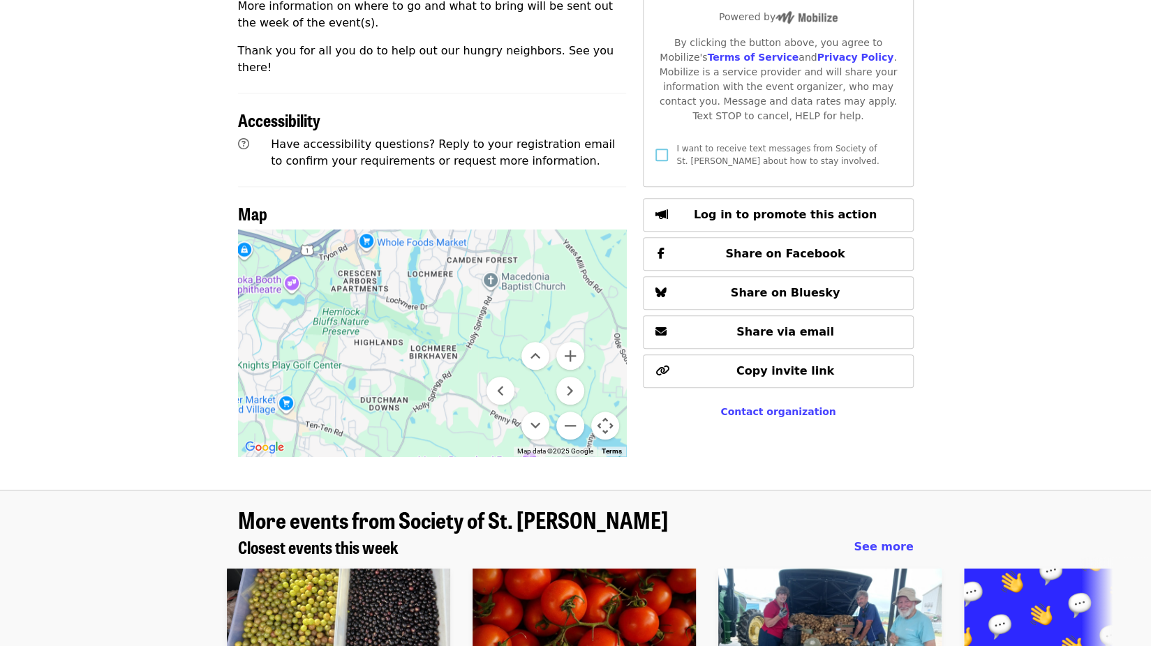
drag, startPoint x: 493, startPoint y: 275, endPoint x: 525, endPoint y: 286, distance: 34.0
click at [525, 286] on div at bounding box center [432, 343] width 389 height 227
click at [543, 342] on button "Move up" at bounding box center [535, 356] width 28 height 28
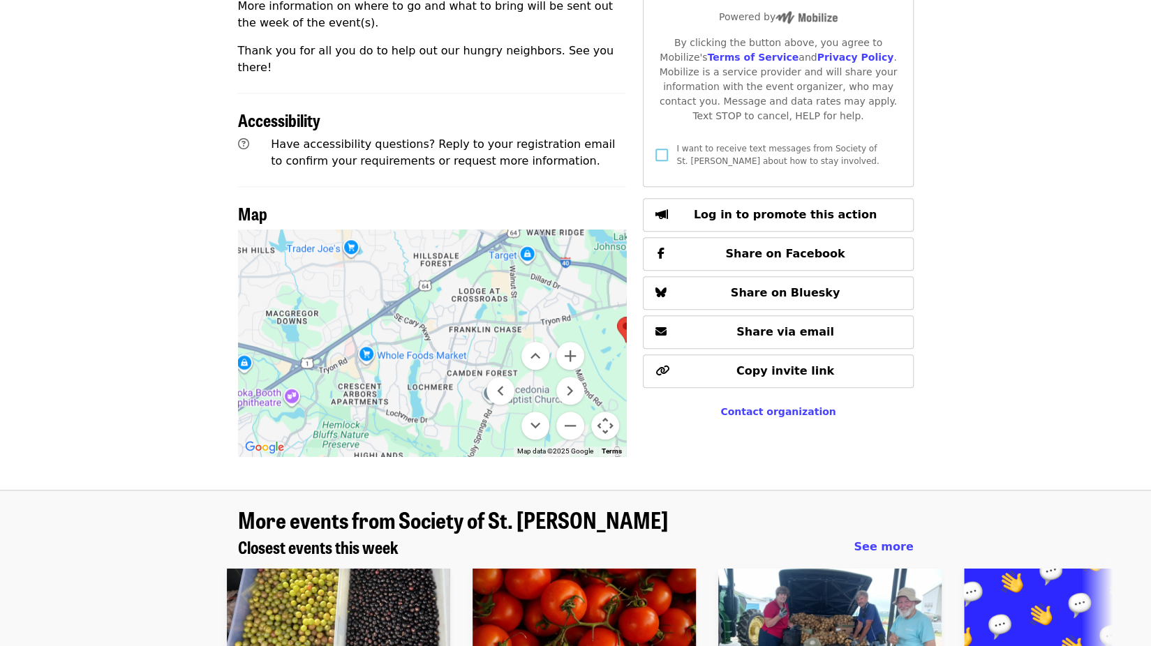
drag, startPoint x: 572, startPoint y: 278, endPoint x: 534, endPoint y: 223, distance: 67.7
click at [530, 230] on div at bounding box center [432, 343] width 389 height 227
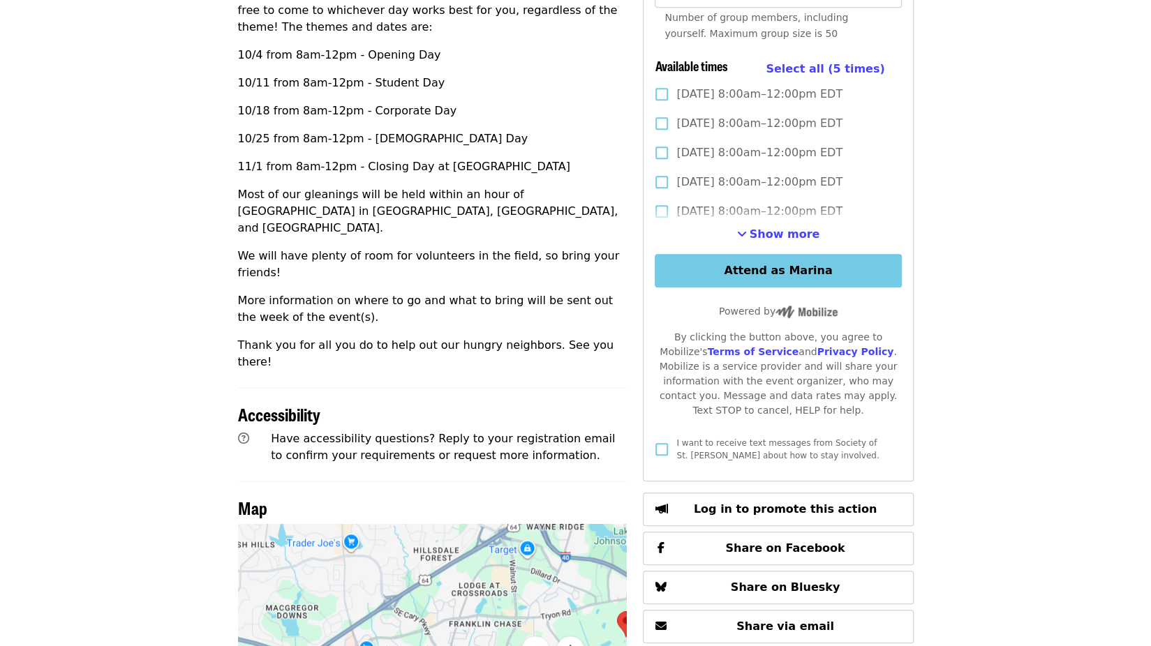
scroll to position [433, 0]
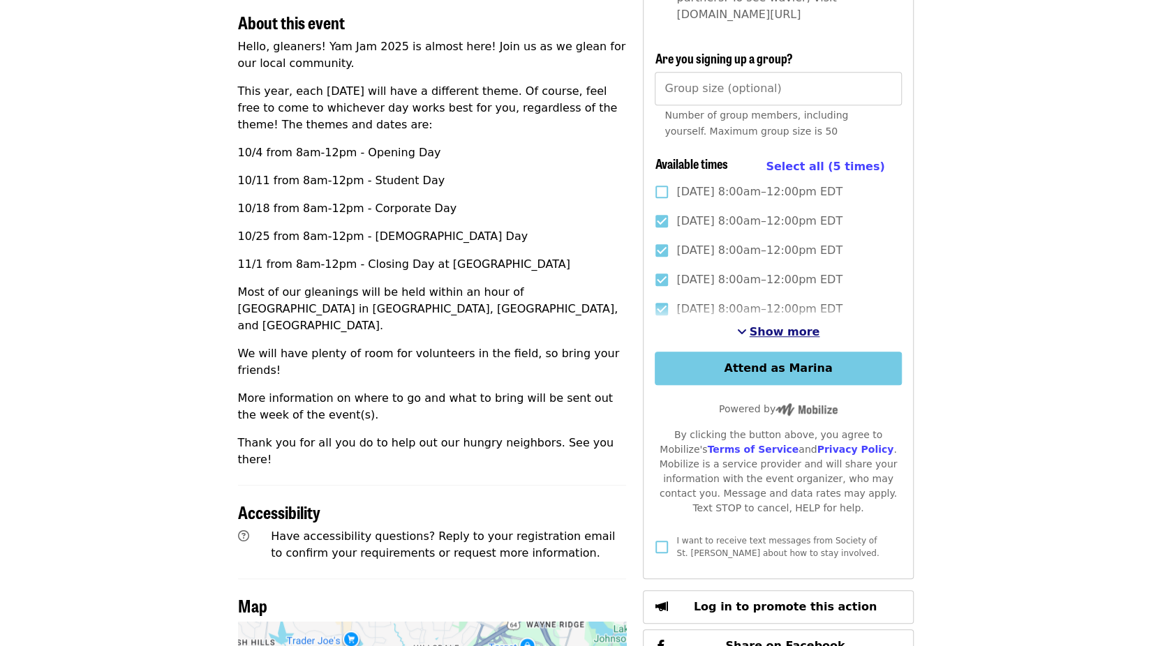
click at [769, 325] on span "Show more" at bounding box center [784, 331] width 70 height 13
click at [769, 325] on span "Show fewer" at bounding box center [784, 331] width 74 height 13
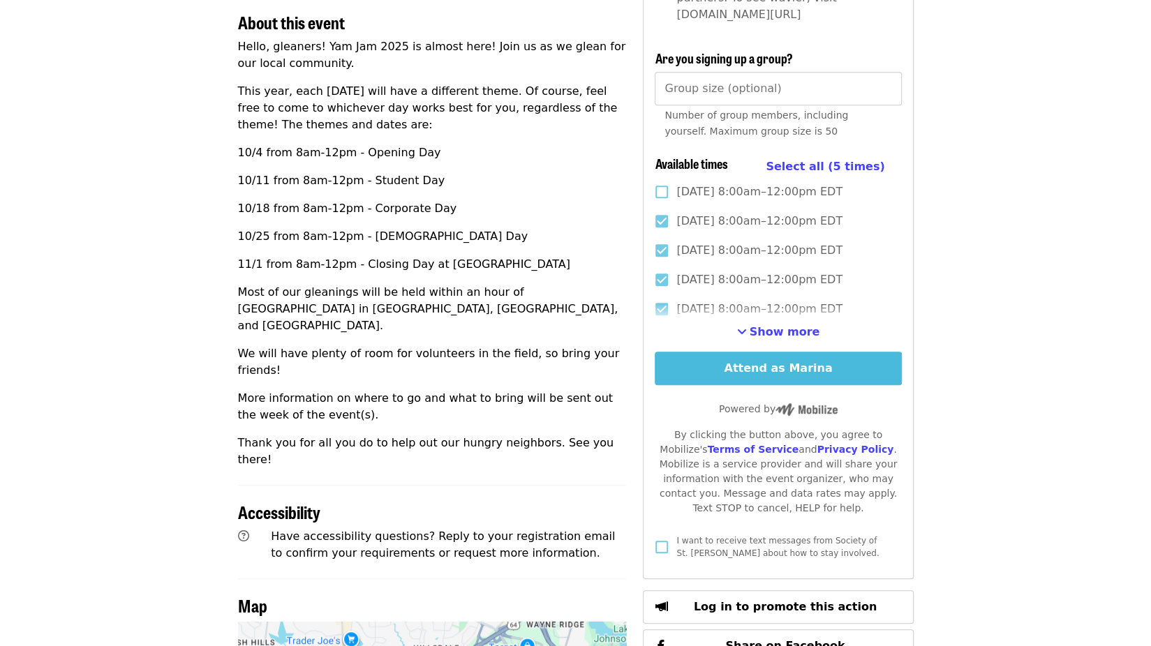
click at [766, 352] on button "Attend as Marina" at bounding box center [778, 368] width 246 height 33
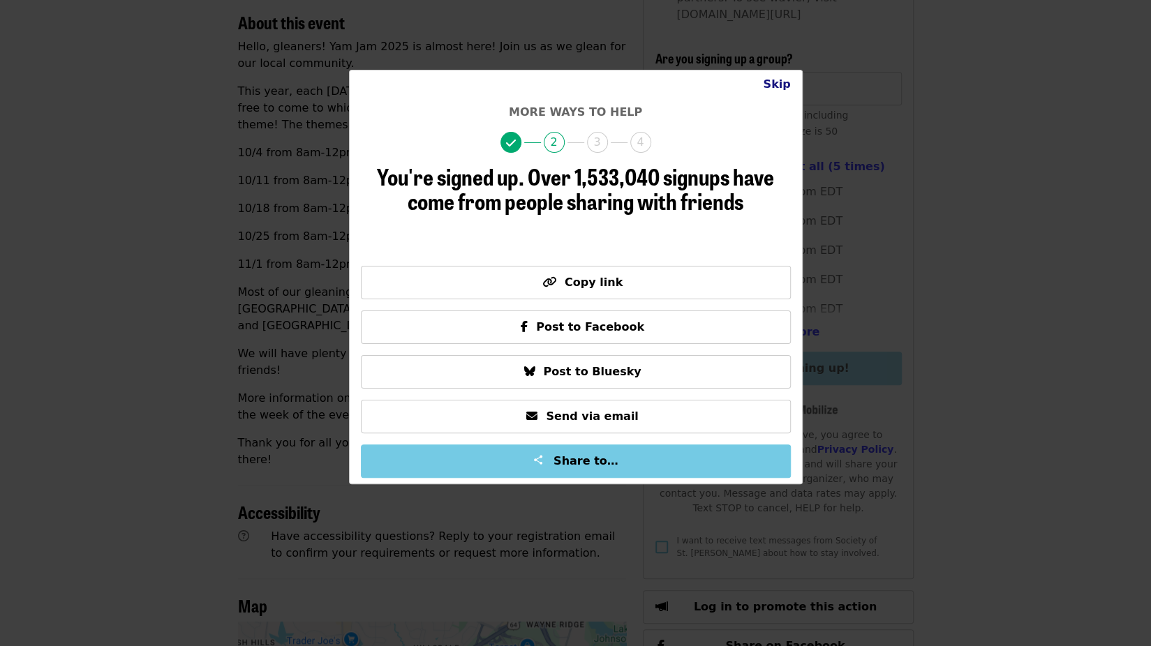
click at [779, 82] on button "Skip" at bounding box center [777, 84] width 50 height 28
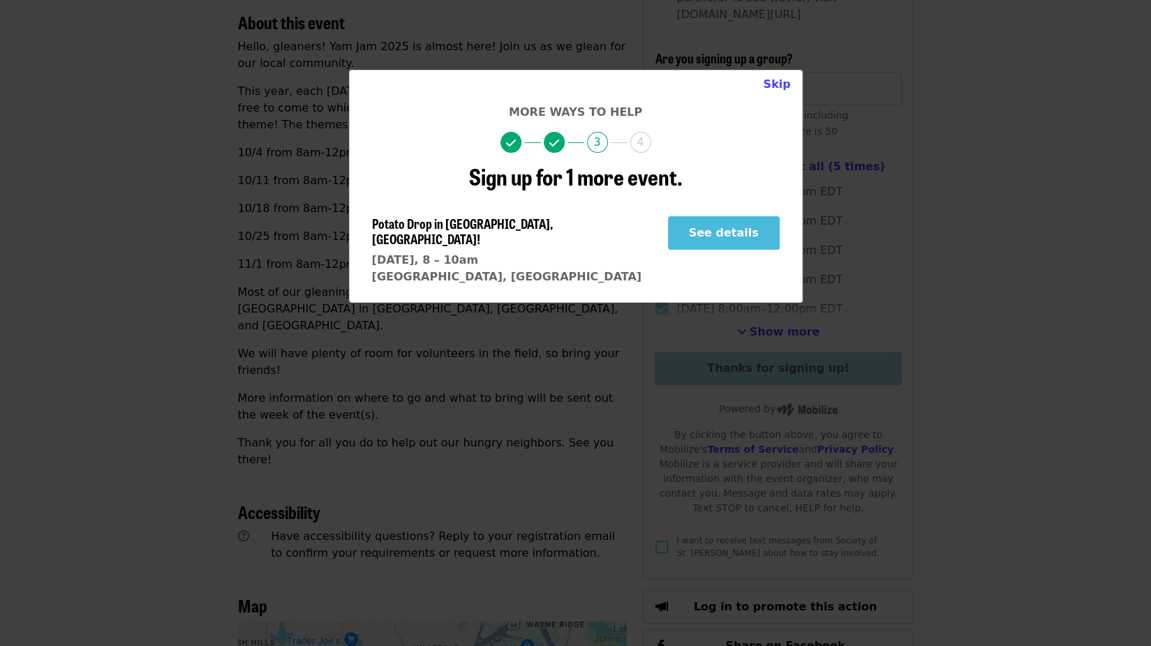
click at [730, 231] on button "See details" at bounding box center [724, 232] width 112 height 33
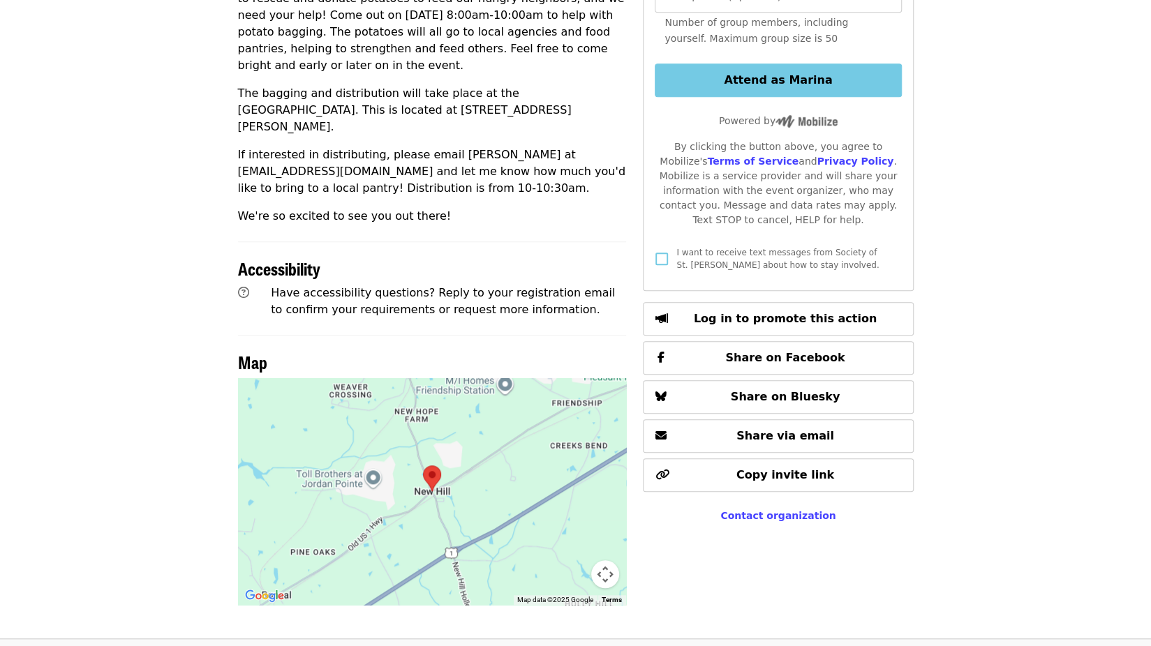
scroll to position [528, 0]
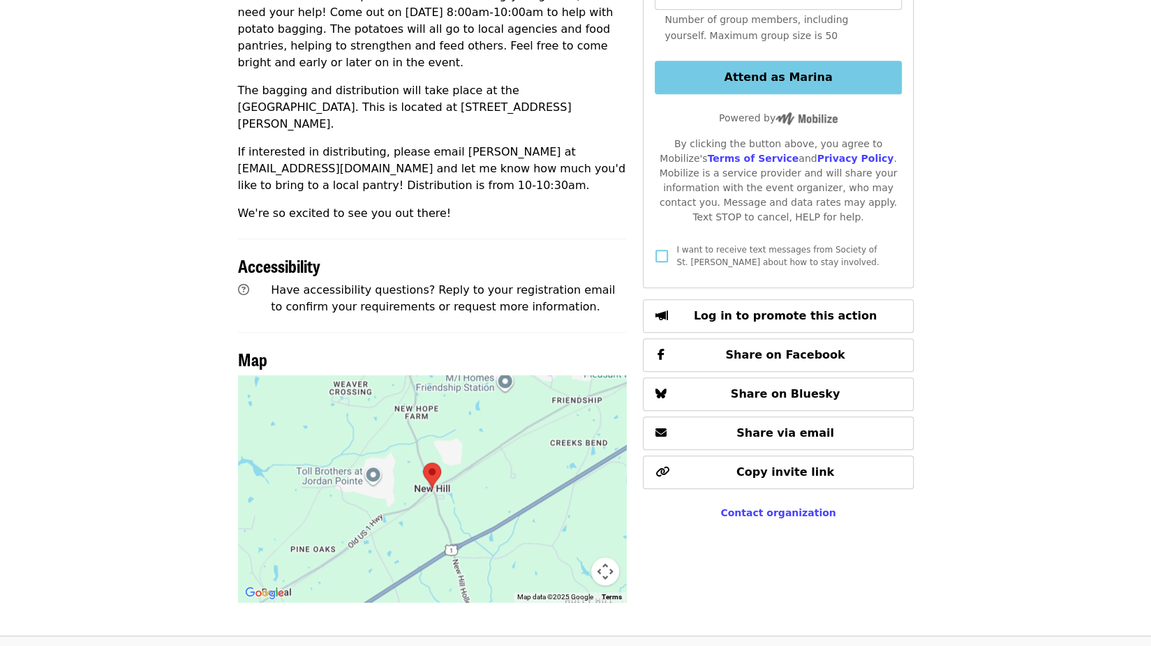
click at [605, 558] on button "Map camera controls" at bounding box center [605, 572] width 28 height 28
click at [571, 558] on button "Zoom out" at bounding box center [570, 572] width 28 height 28
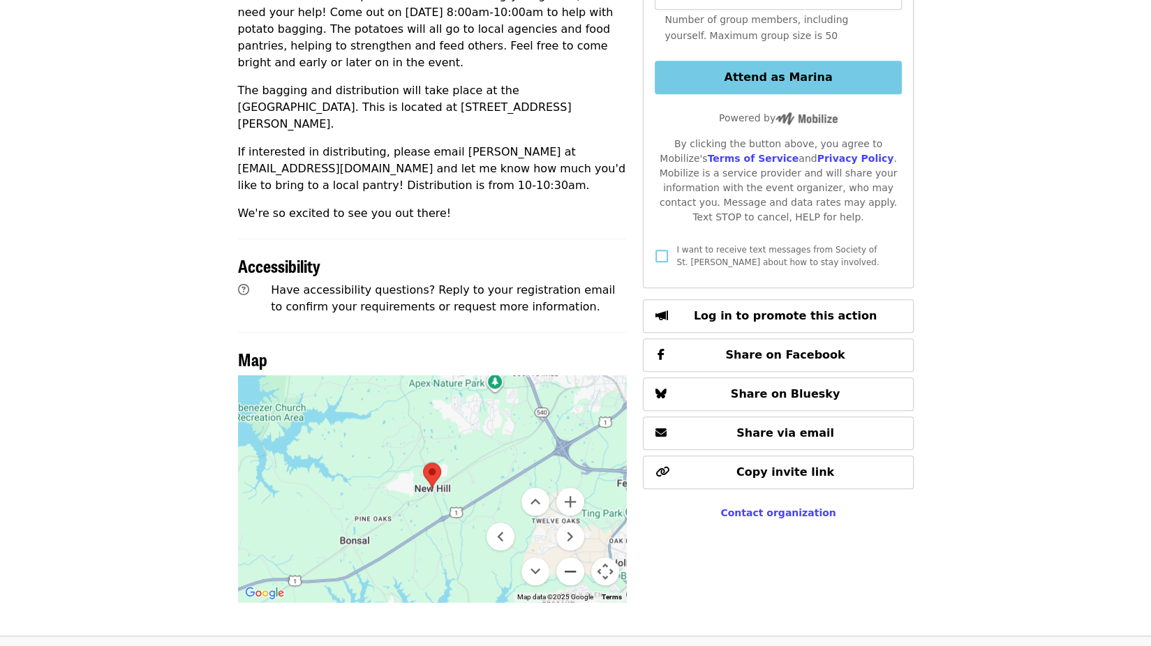
click at [571, 558] on button "Zoom out" at bounding box center [570, 572] width 28 height 28
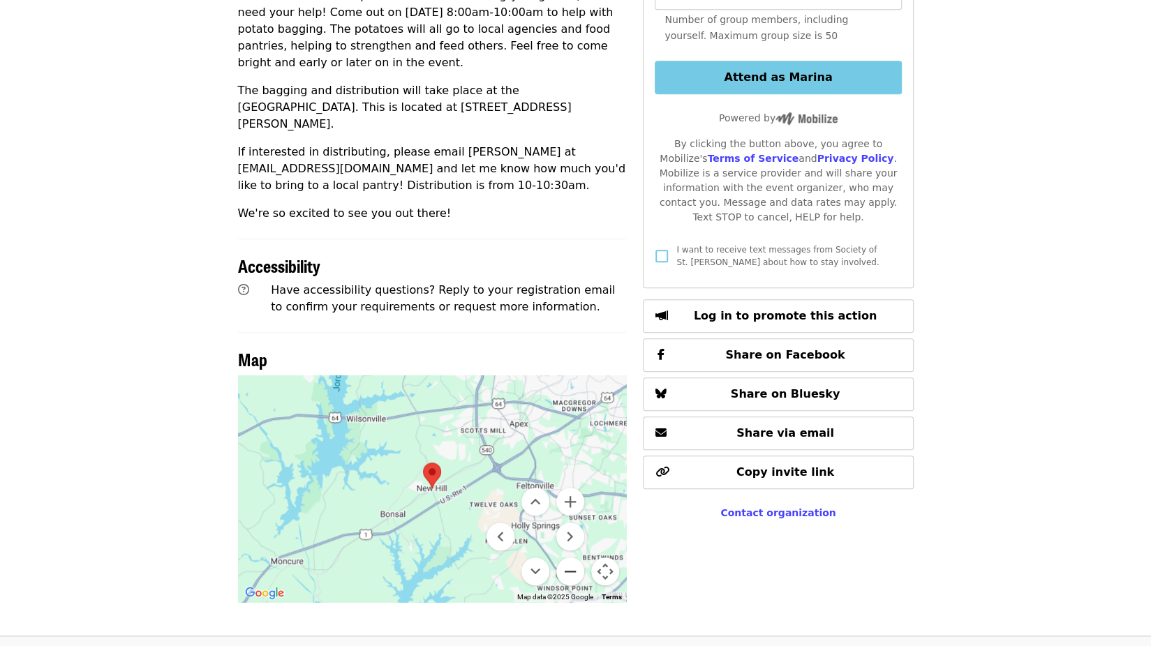
click at [571, 558] on button "Zoom out" at bounding box center [570, 572] width 28 height 28
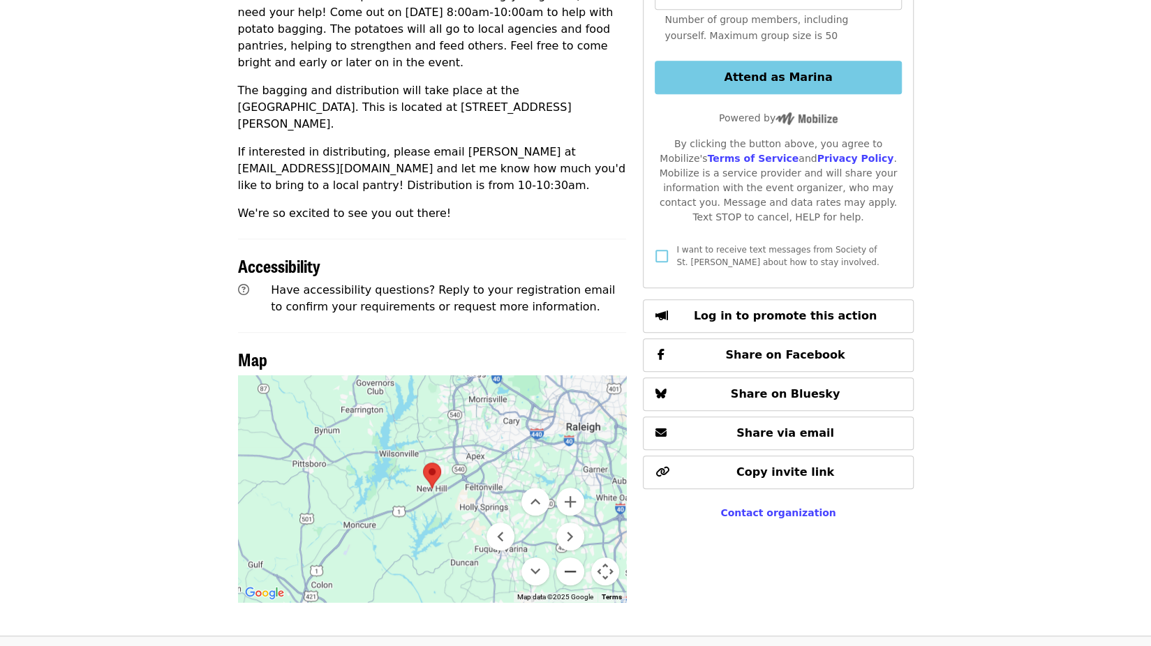
click at [571, 558] on button "Zoom out" at bounding box center [570, 572] width 28 height 28
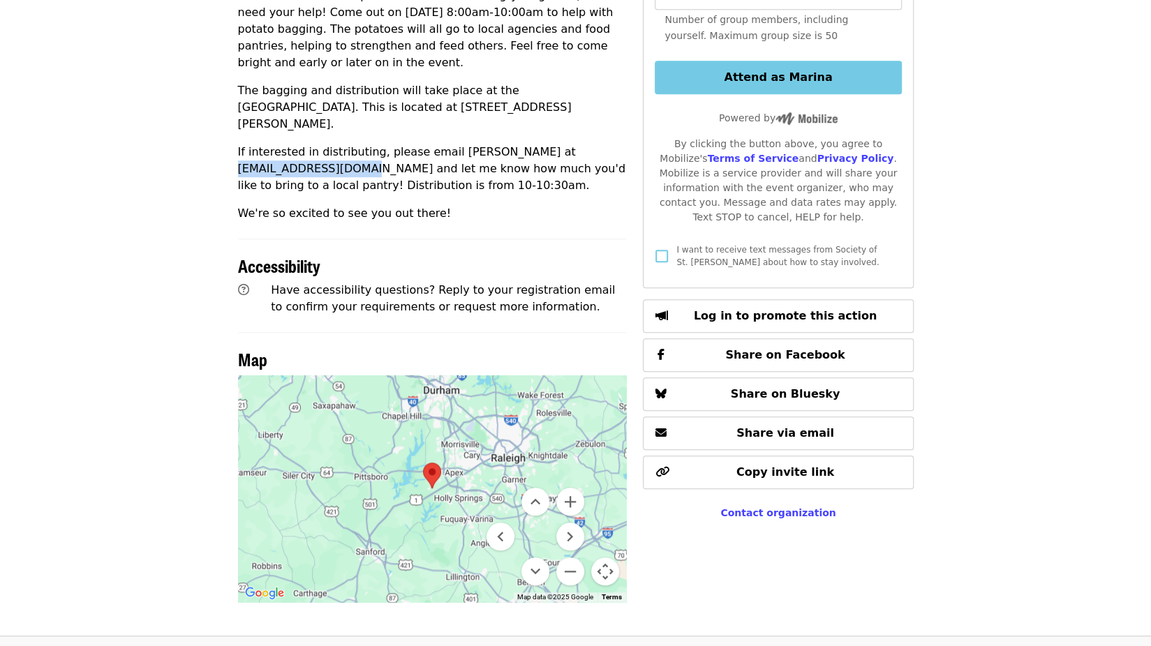
drag, startPoint x: 348, startPoint y: 135, endPoint x: 512, endPoint y: 113, distance: 166.1
click at [512, 144] on p "If interested in distributing, please email Taylor Wolfe at nc-glean@endhunger.…" at bounding box center [432, 169] width 389 height 50
copy p "nc-glean@endhunger.org"
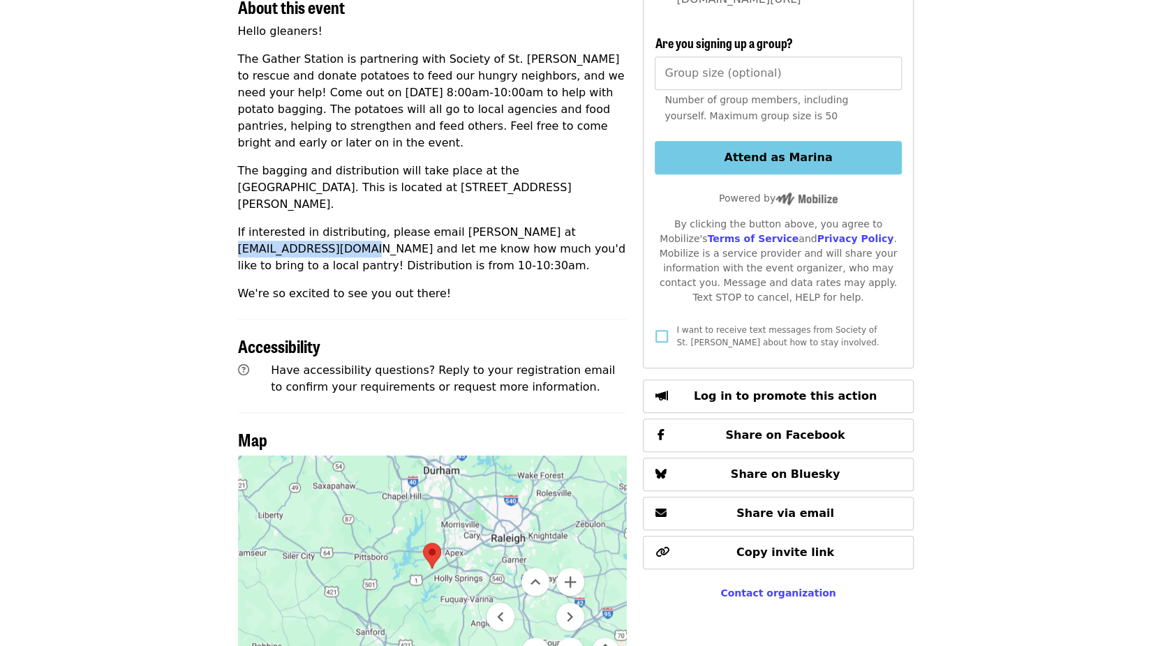
scroll to position [449, 0]
